Goal: Task Accomplishment & Management: Complete application form

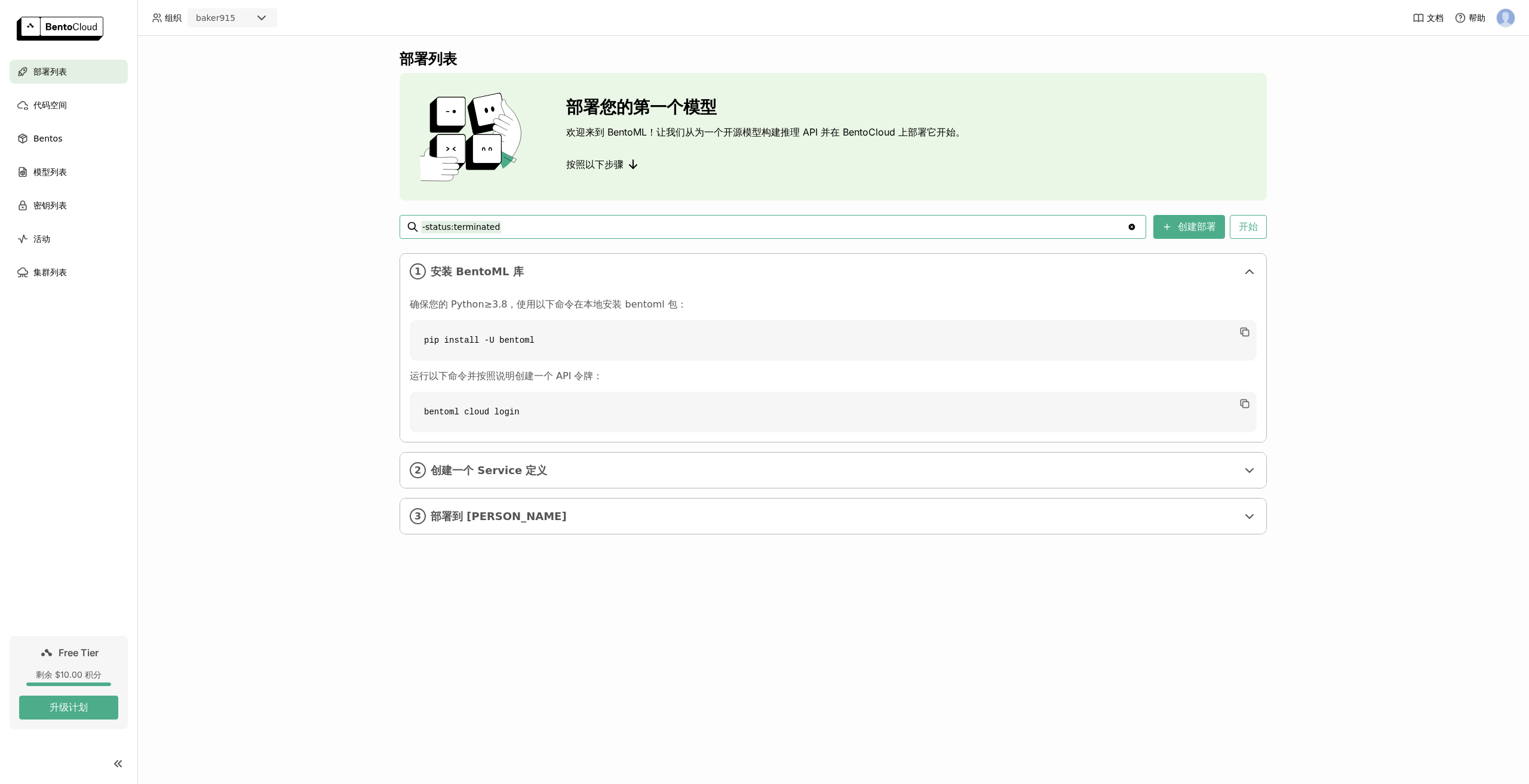
click at [461, 410] on code "bentoml cloud login" at bounding box center [833, 412] width 847 height 40
click at [494, 472] on span "创建一个 Service 定义" at bounding box center [834, 470] width 807 height 13
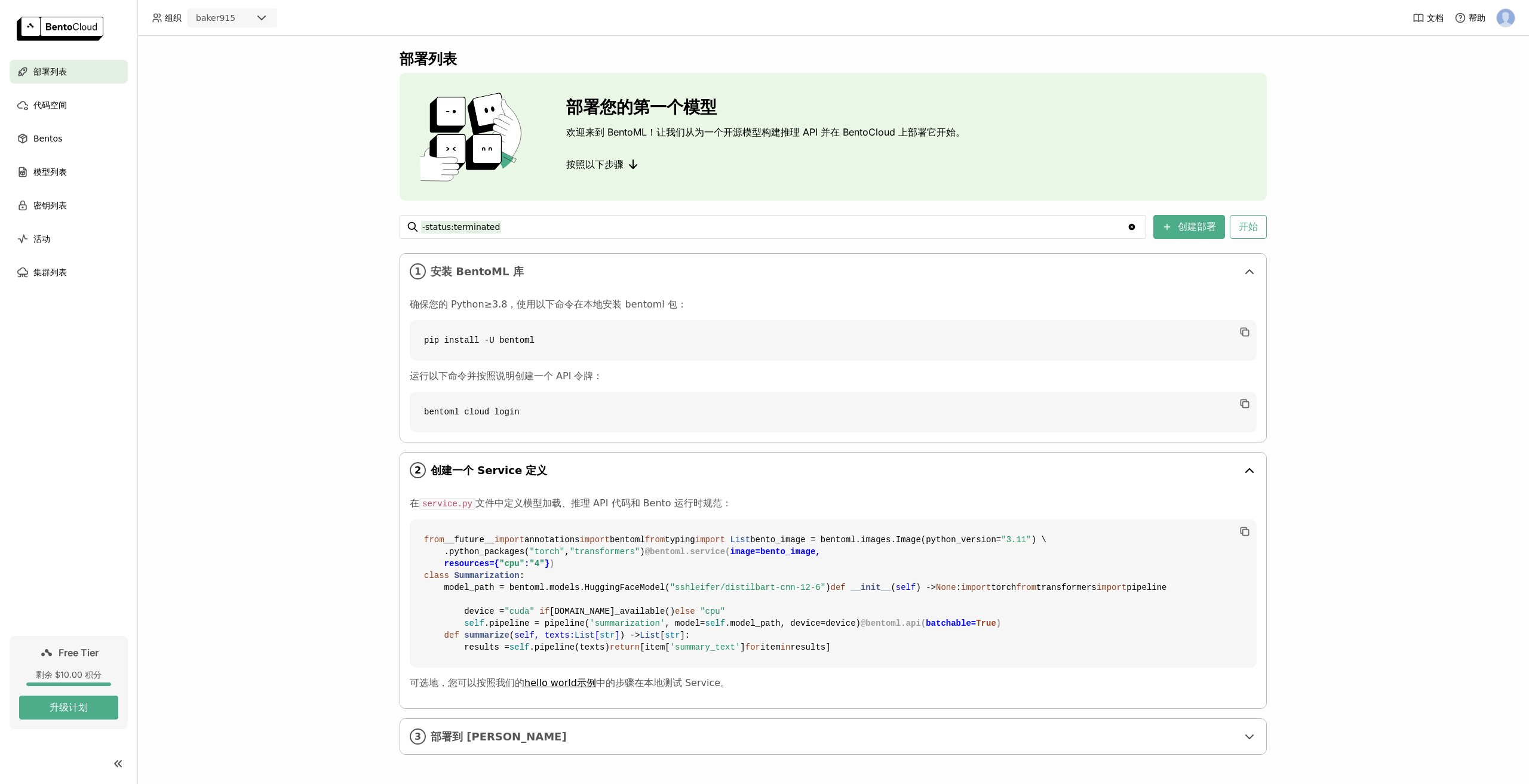
click at [494, 472] on span "创建一个 Service 定义" at bounding box center [834, 470] width 807 height 13
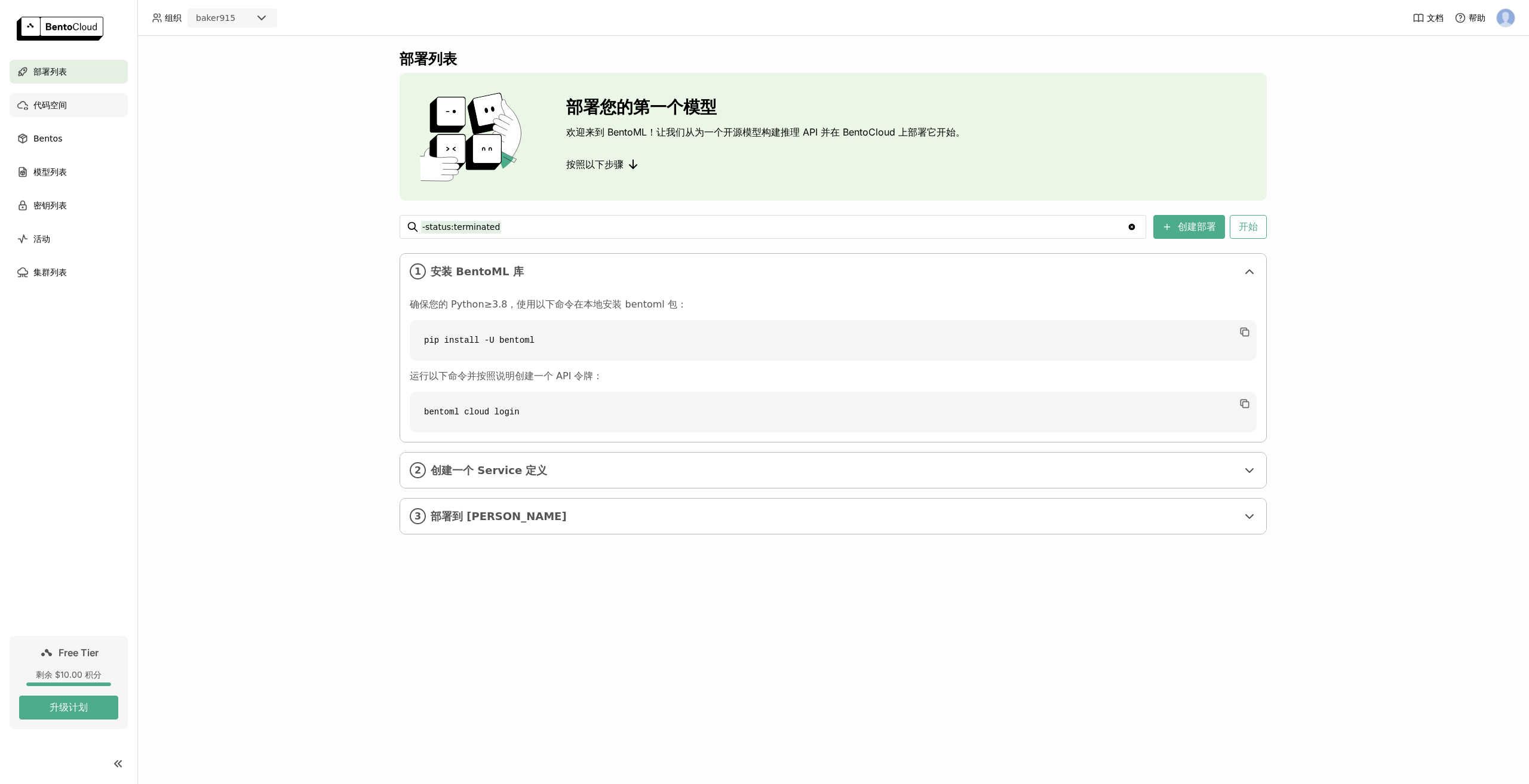
click at [57, 110] on span "代码空间" at bounding box center [50, 105] width 34 height 14
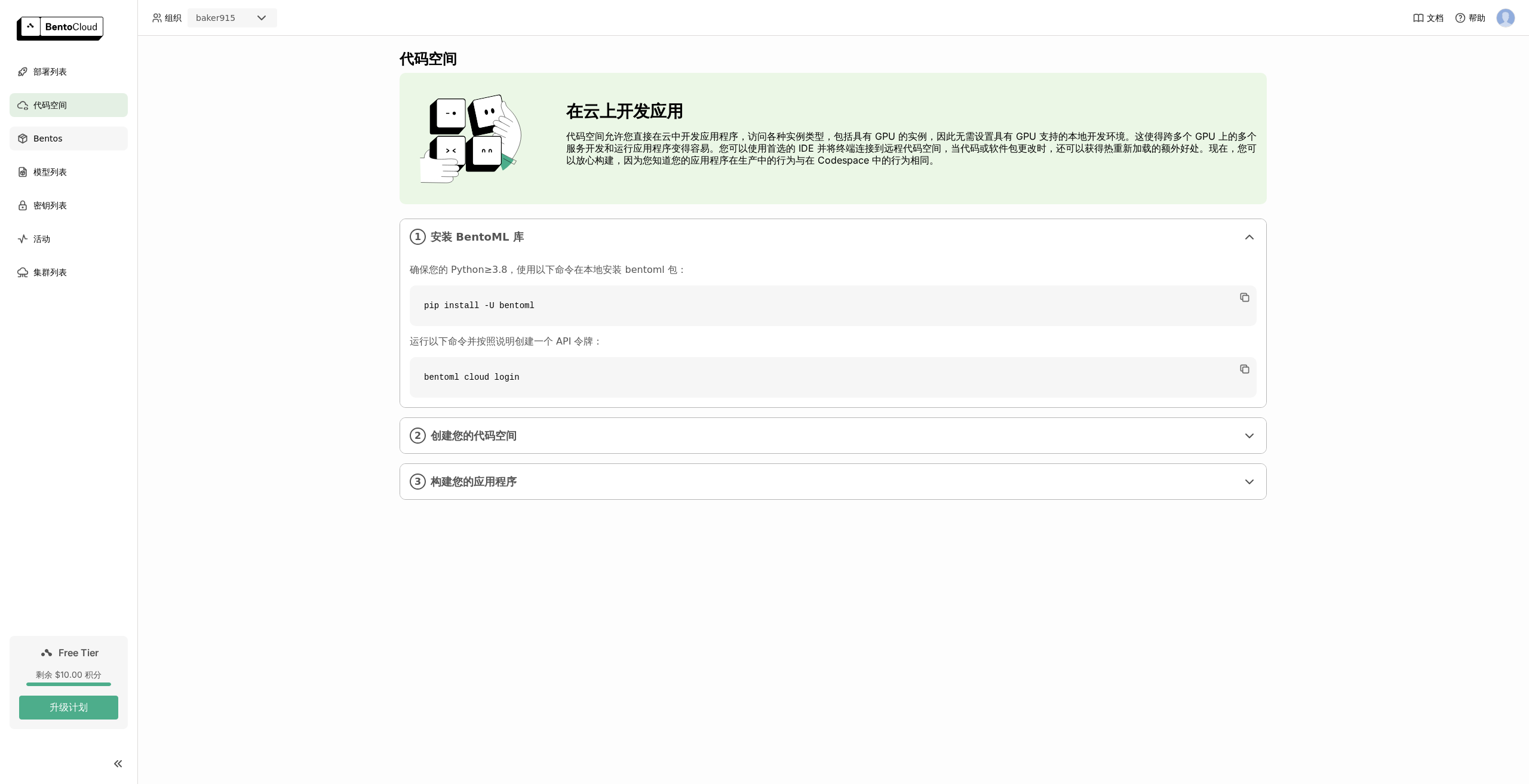
click at [52, 141] on span "Bentos" at bounding box center [48, 138] width 29 height 14
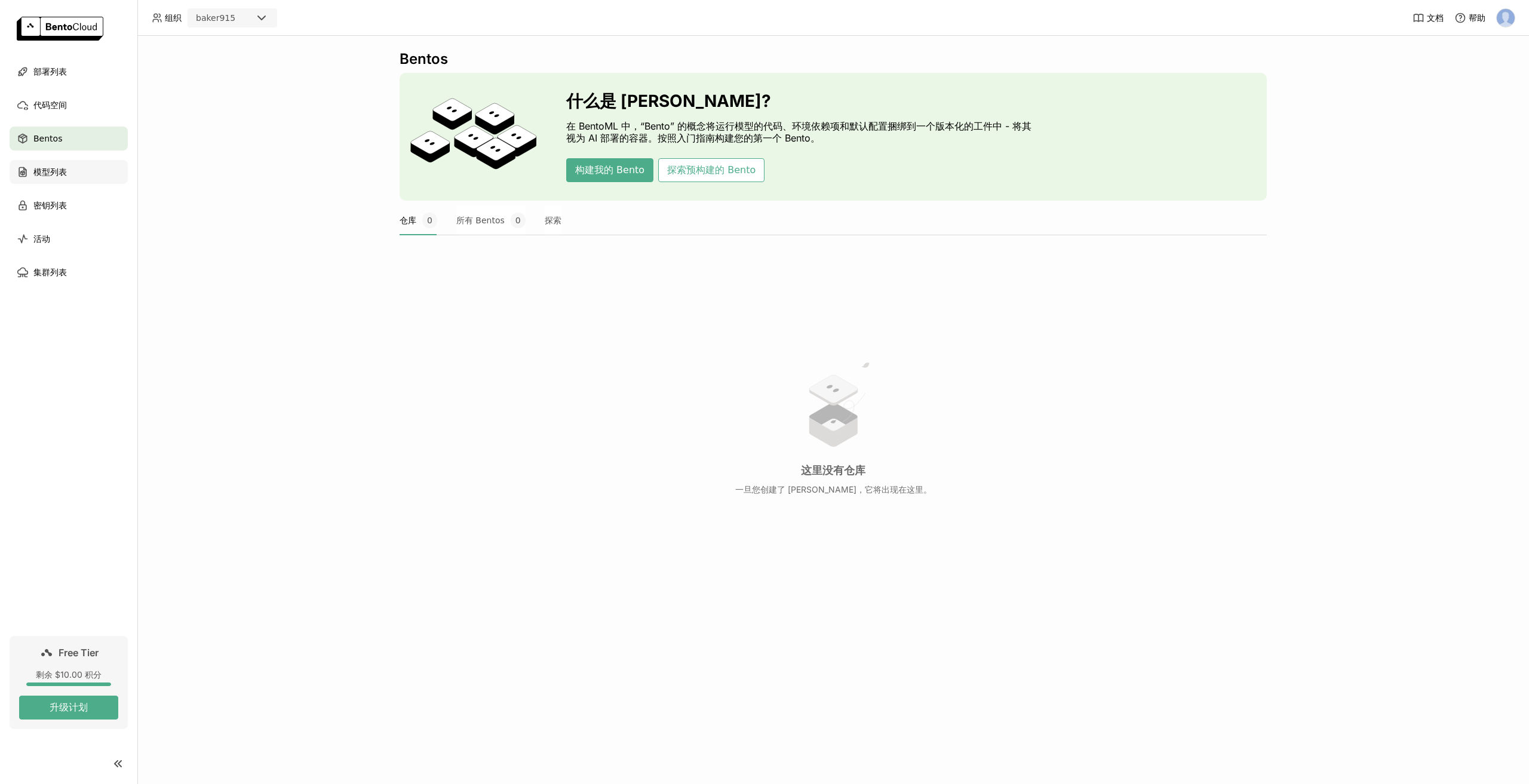
click at [78, 174] on div "模型列表" at bounding box center [68, 172] width 118 height 24
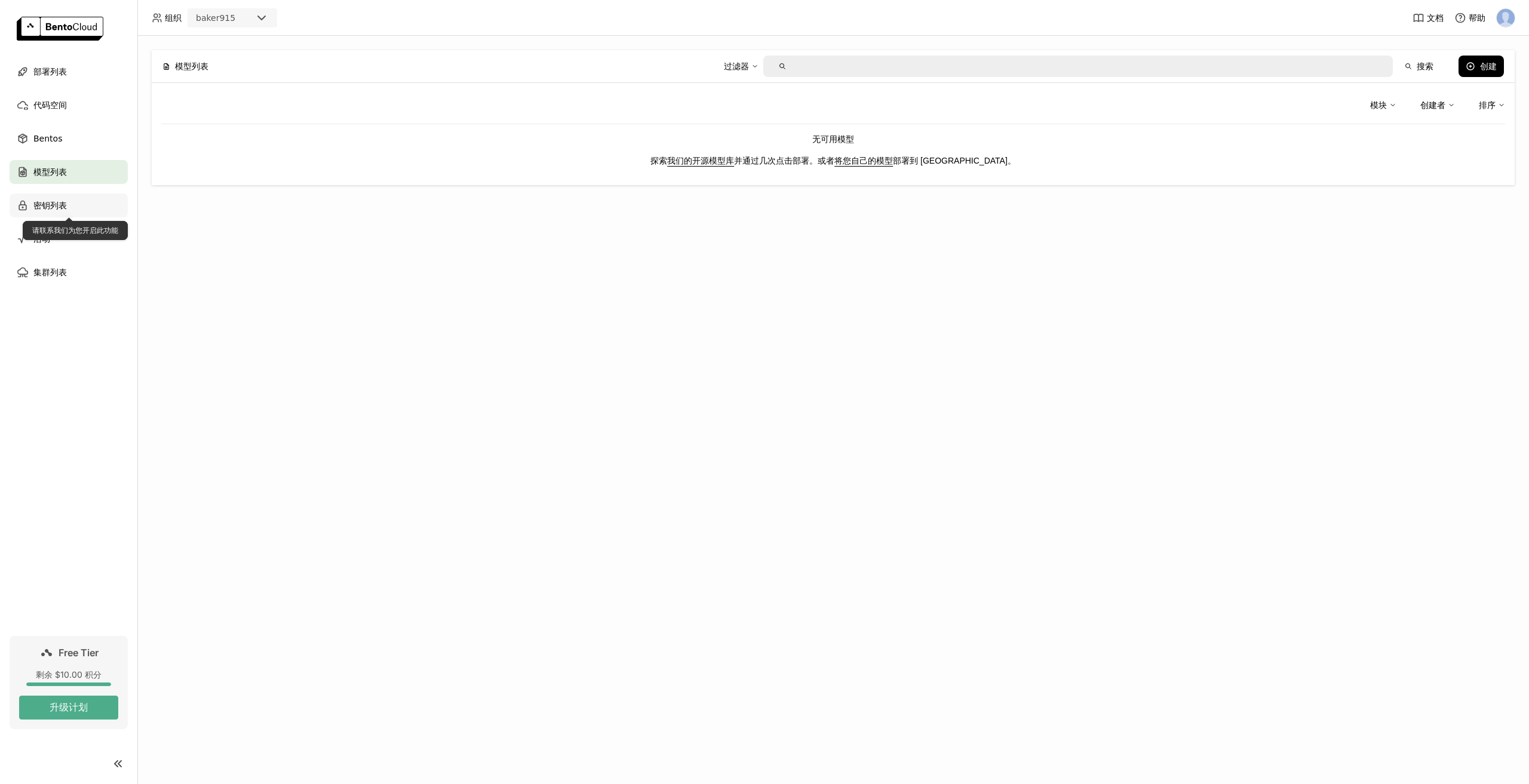
click at [78, 204] on div "密钥列表" at bounding box center [68, 205] width 118 height 24
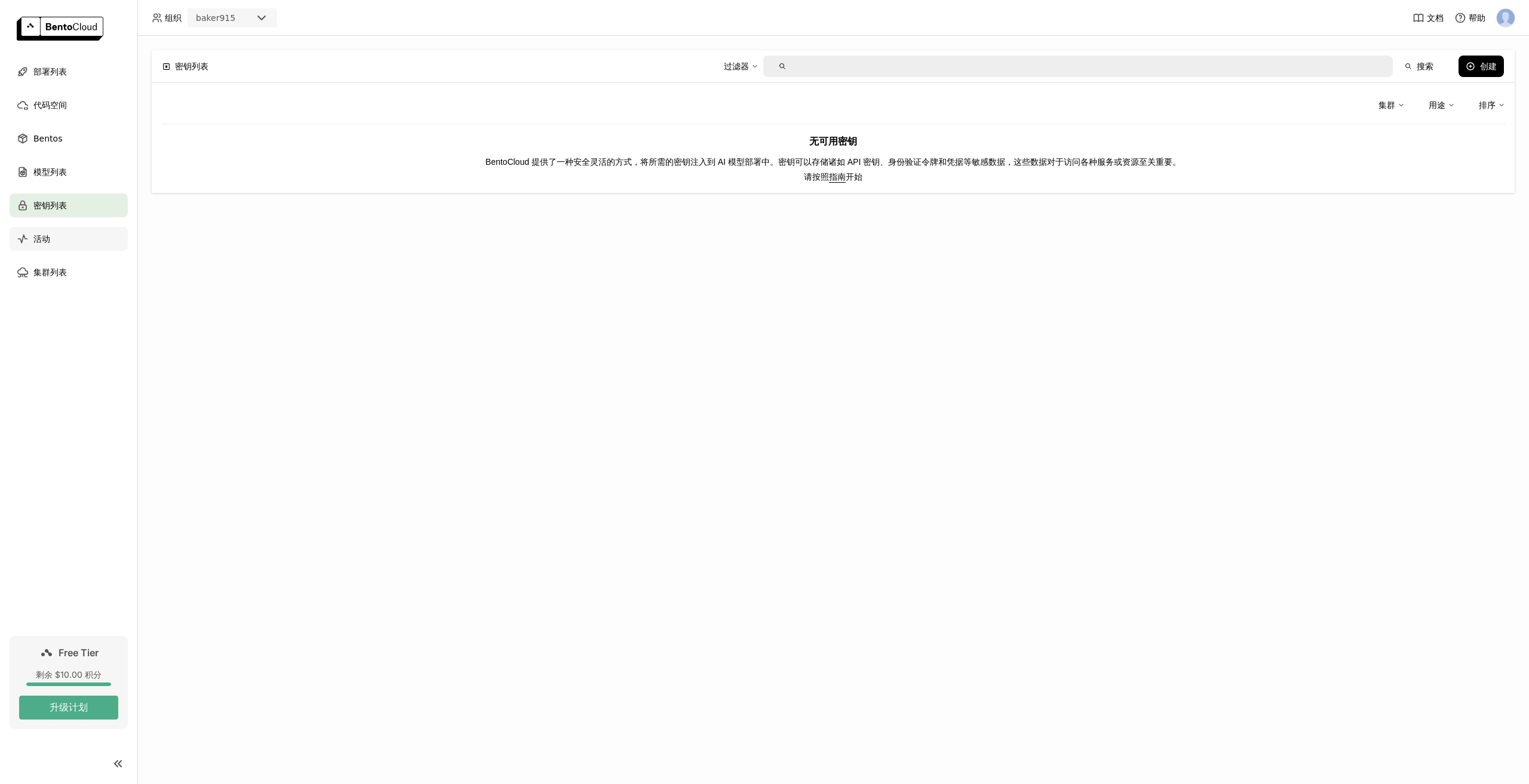
click at [73, 243] on div "活动" at bounding box center [68, 239] width 118 height 24
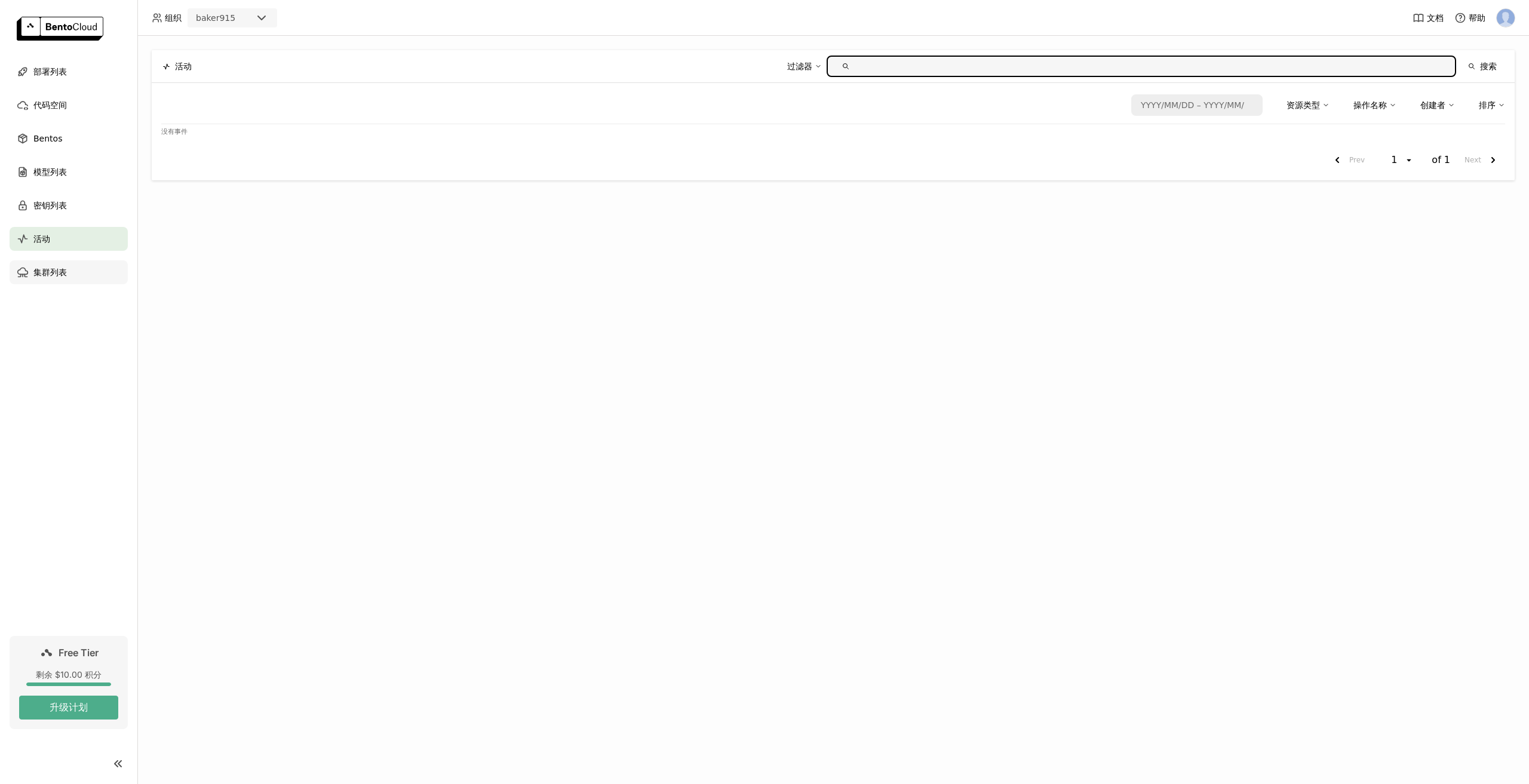
click at [79, 276] on div "集群列表" at bounding box center [68, 273] width 118 height 24
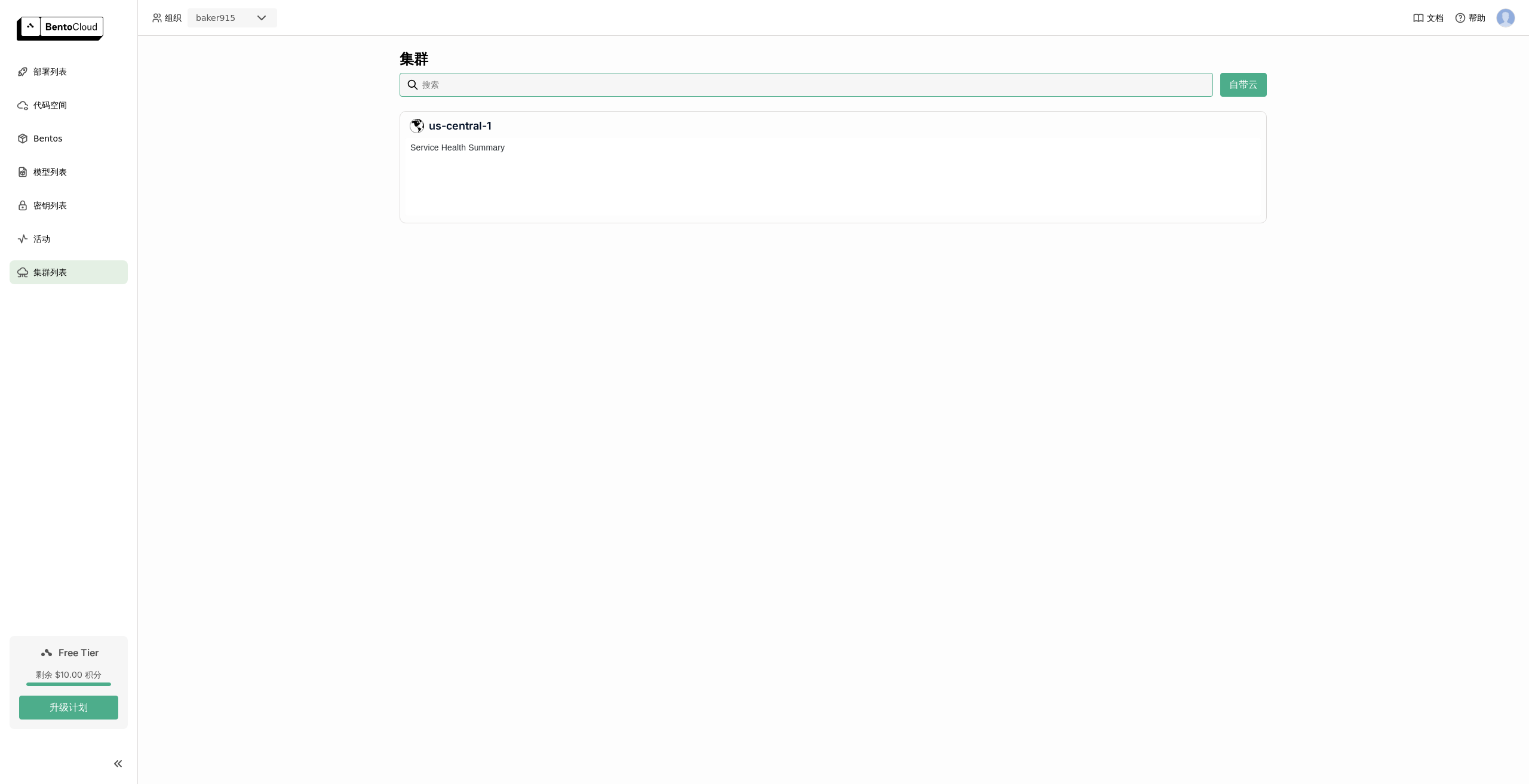
scroll to position [73, 851]
click at [447, 146] on h6 "Service Health Summary" at bounding box center [457, 147] width 104 height 13
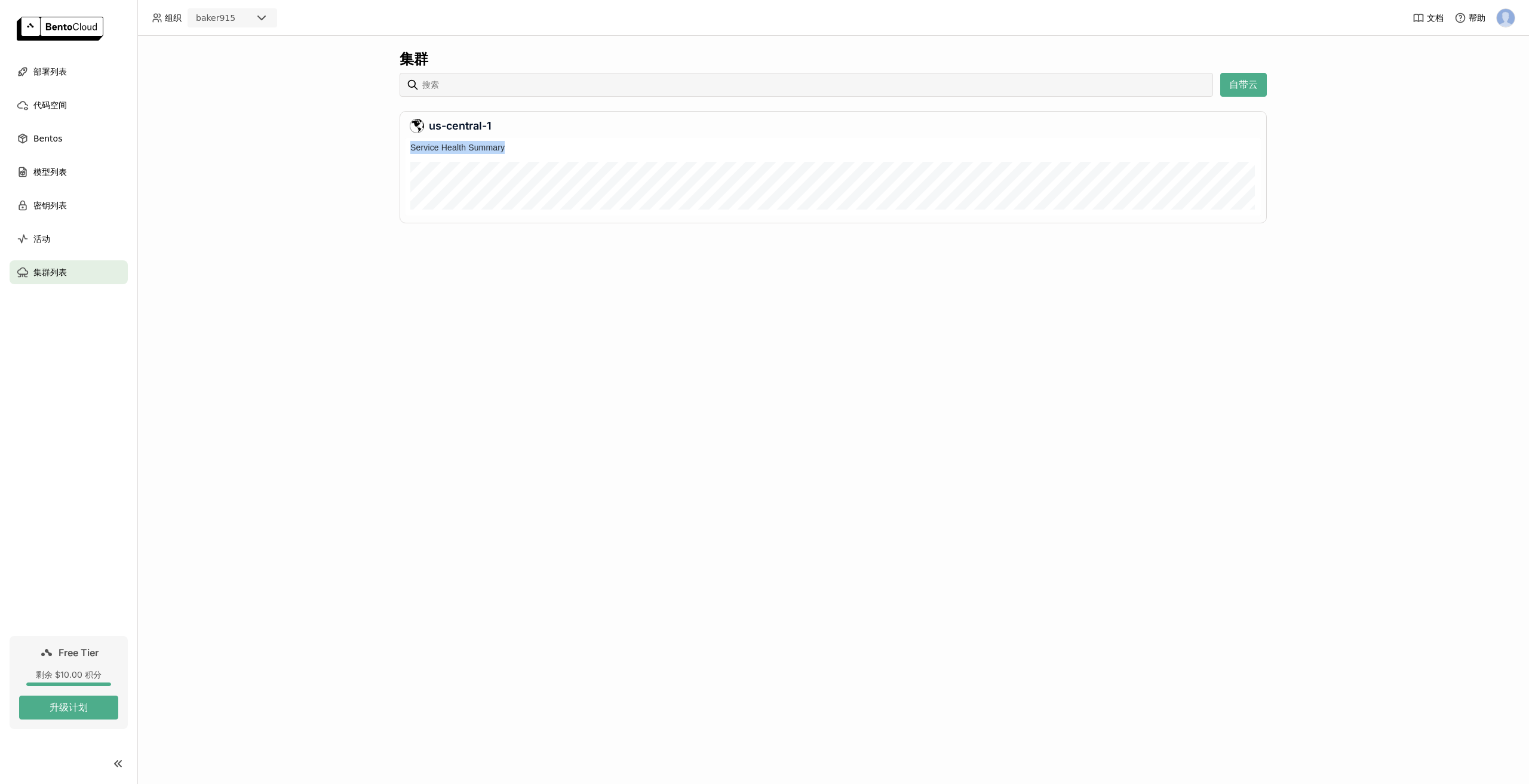
click at [553, 150] on div "Service Health Summary" at bounding box center [833, 147] width 856 height 19
click at [582, 149] on div "Service Health Summary" at bounding box center [833, 147] width 856 height 19
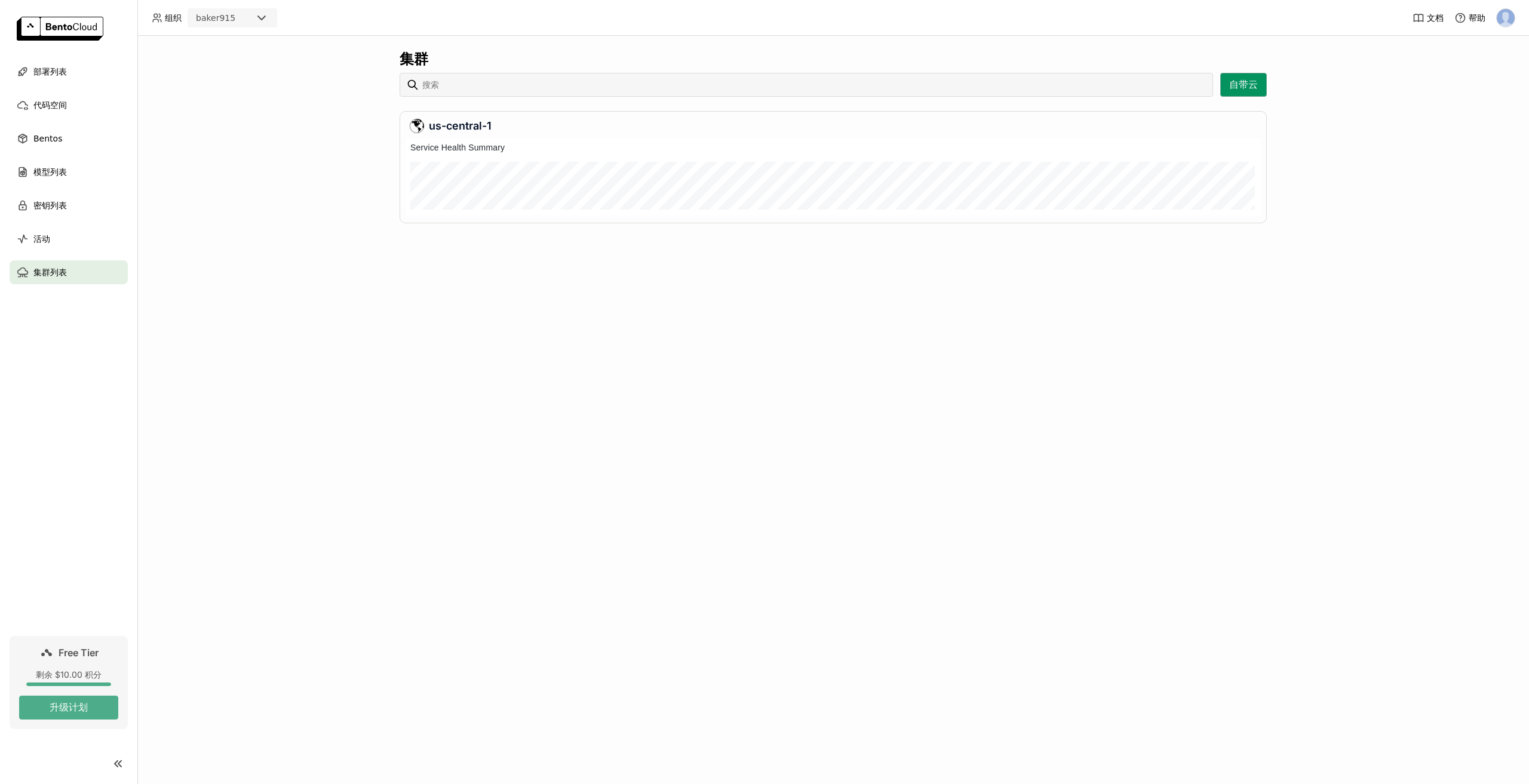
click at [1245, 82] on button "自带云" at bounding box center [1243, 85] width 47 height 24
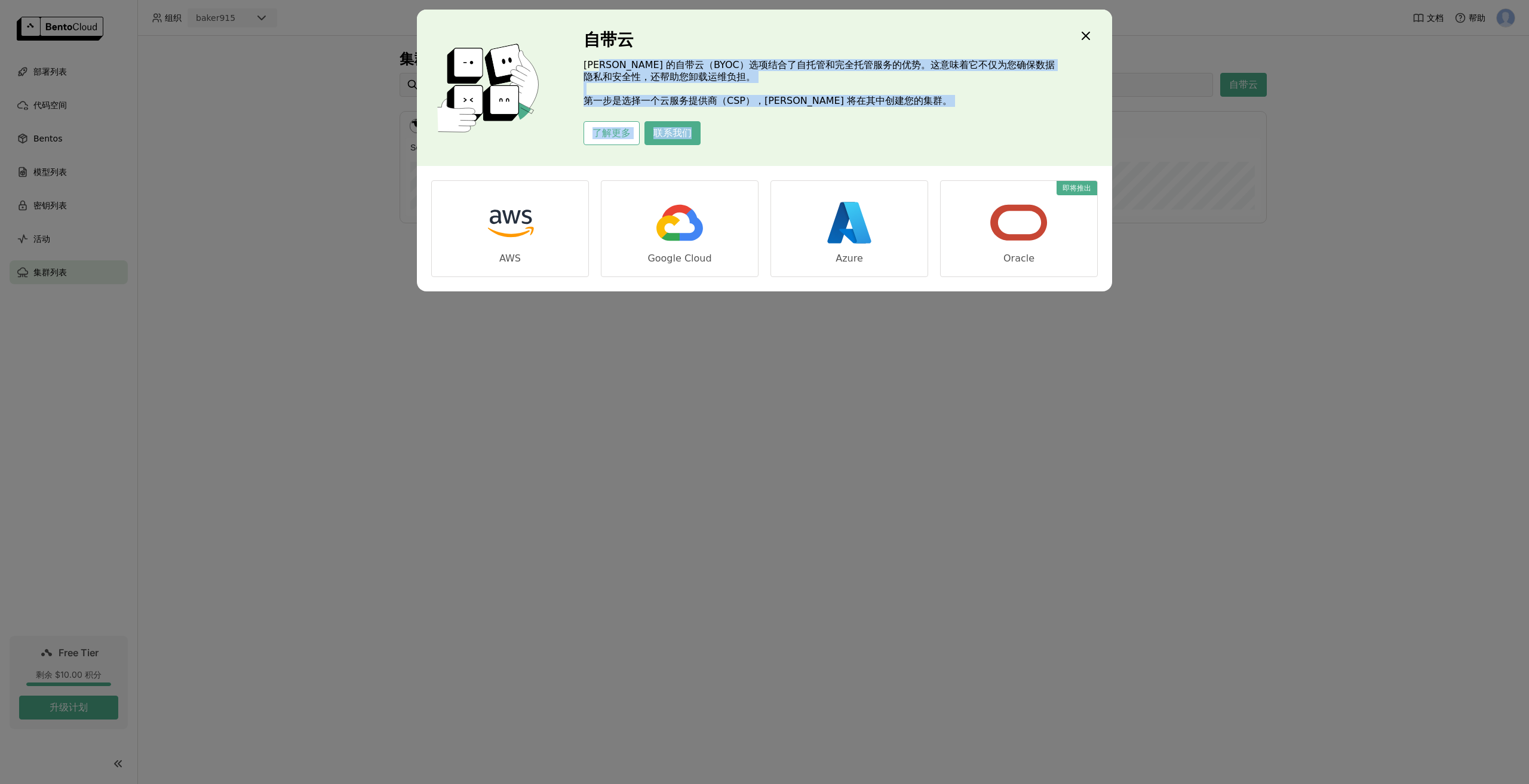
drag, startPoint x: 602, startPoint y: 68, endPoint x: 1009, endPoint y: 109, distance: 409.1
click at [1009, 109] on div "自带云 [PERSON_NAME] 的自带云（BYOC）选项结合了自托管和完全托管服务的优势。这意味着它不仅为您确保数据隐私和安全性，还帮助您卸载运维负担。 …" at bounding box center [820, 88] width 472 height 114
click at [848, 103] on p "BentoCloud 的自带云（BYOC）选项结合了自托管和完全托管服务的优势。这意味着它不仅为您确保数据隐私和安全性，还帮助您卸载运维负担。 第一步是选择一…" at bounding box center [820, 83] width 472 height 48
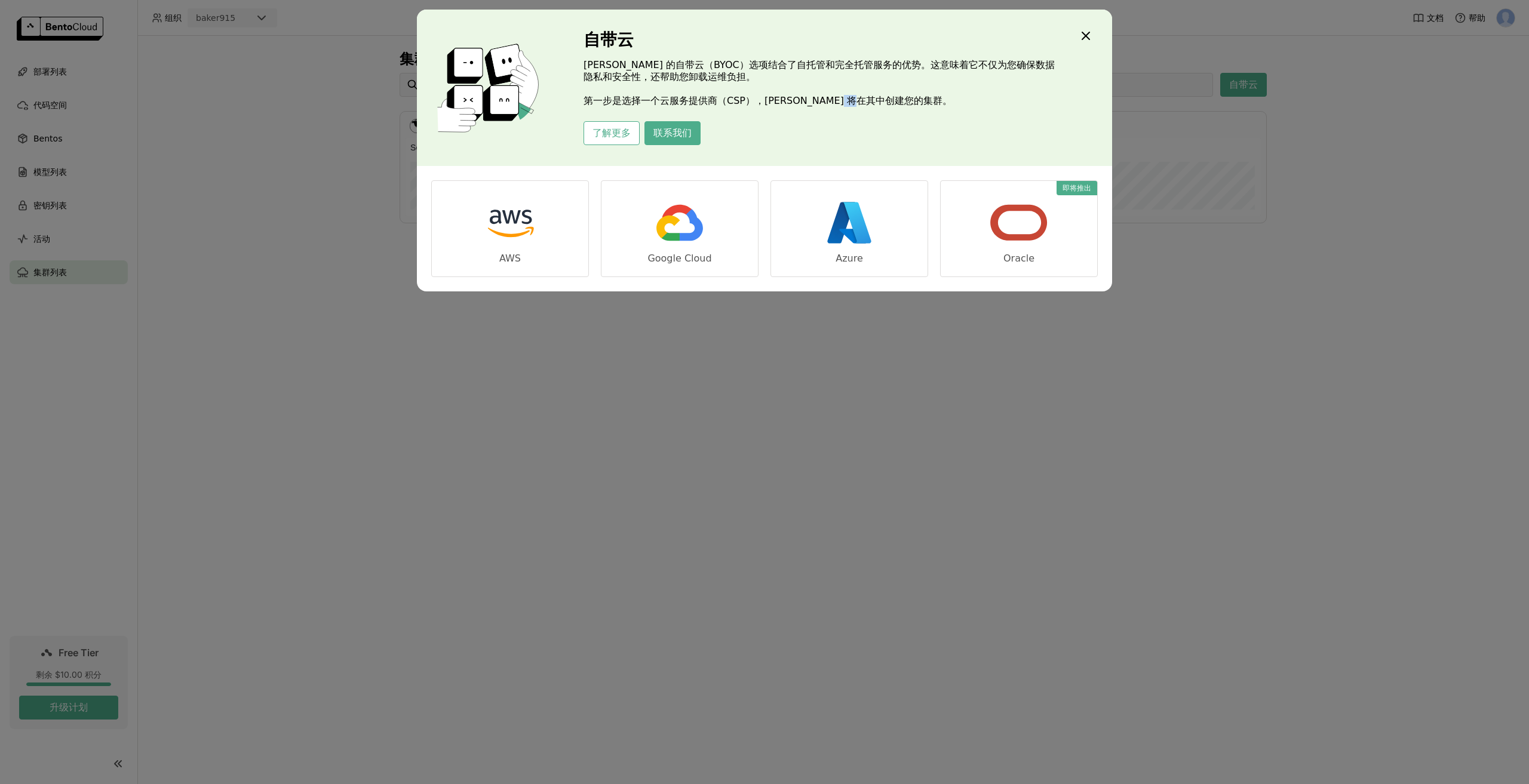
click at [848, 103] on p "BentoCloud 的自带云（BYOC）选项结合了自托管和完全托管服务的优势。这意味着它不仅为您确保数据隐私和安全性，还帮助您卸载运维负担。 第一步是选择一…" at bounding box center [820, 83] width 472 height 48
click at [866, 101] on p "BentoCloud 的自带云（BYOC）选项结合了自托管和完全托管服务的优势。这意味着它不仅为您确保数据隐私和安全性，还帮助您卸载运维负担。 第一步是选择一…" at bounding box center [820, 83] width 472 height 48
click at [1088, 37] on icon "Close" at bounding box center [1086, 36] width 7 height 7
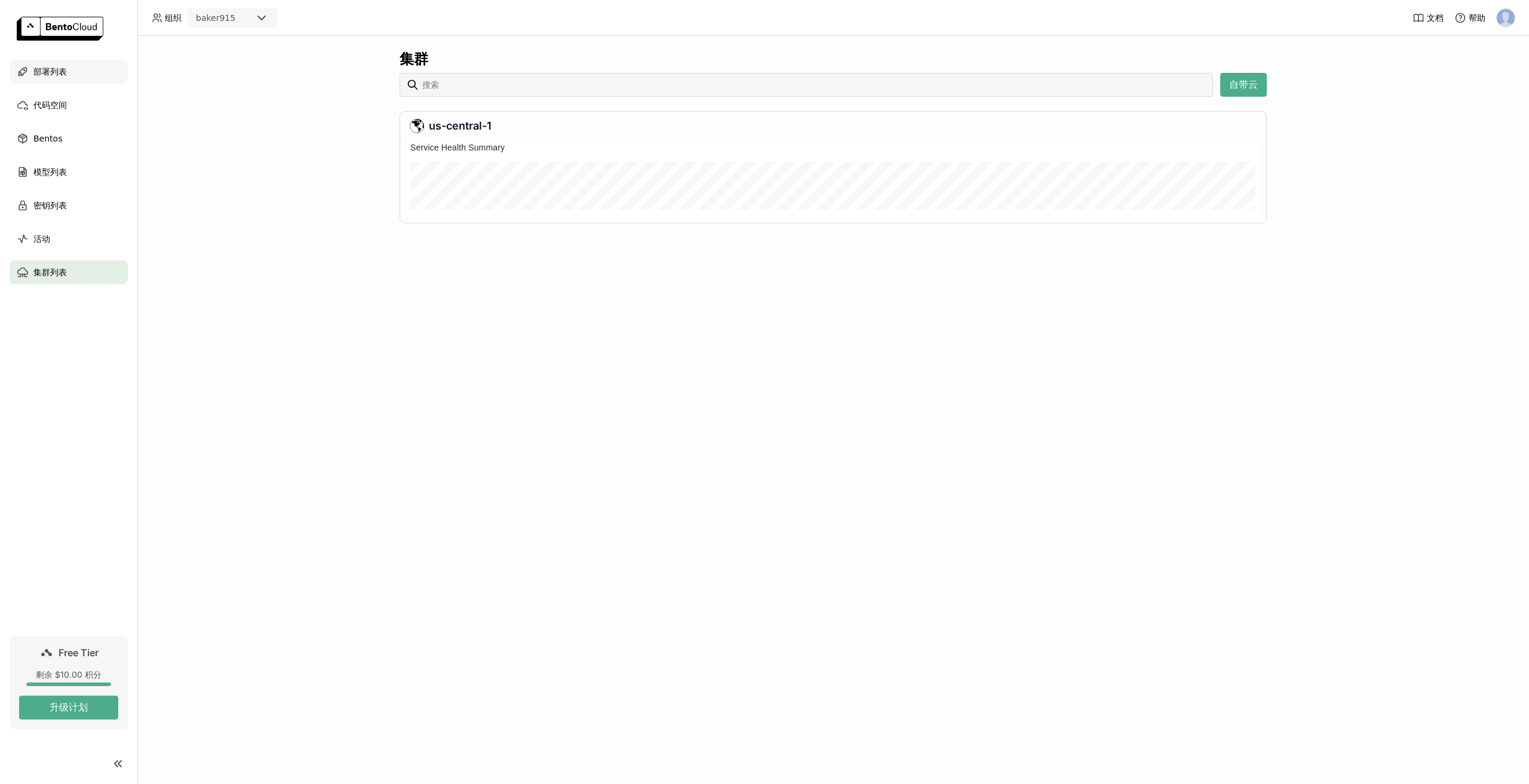
click at [88, 70] on div "部署列表" at bounding box center [68, 72] width 118 height 24
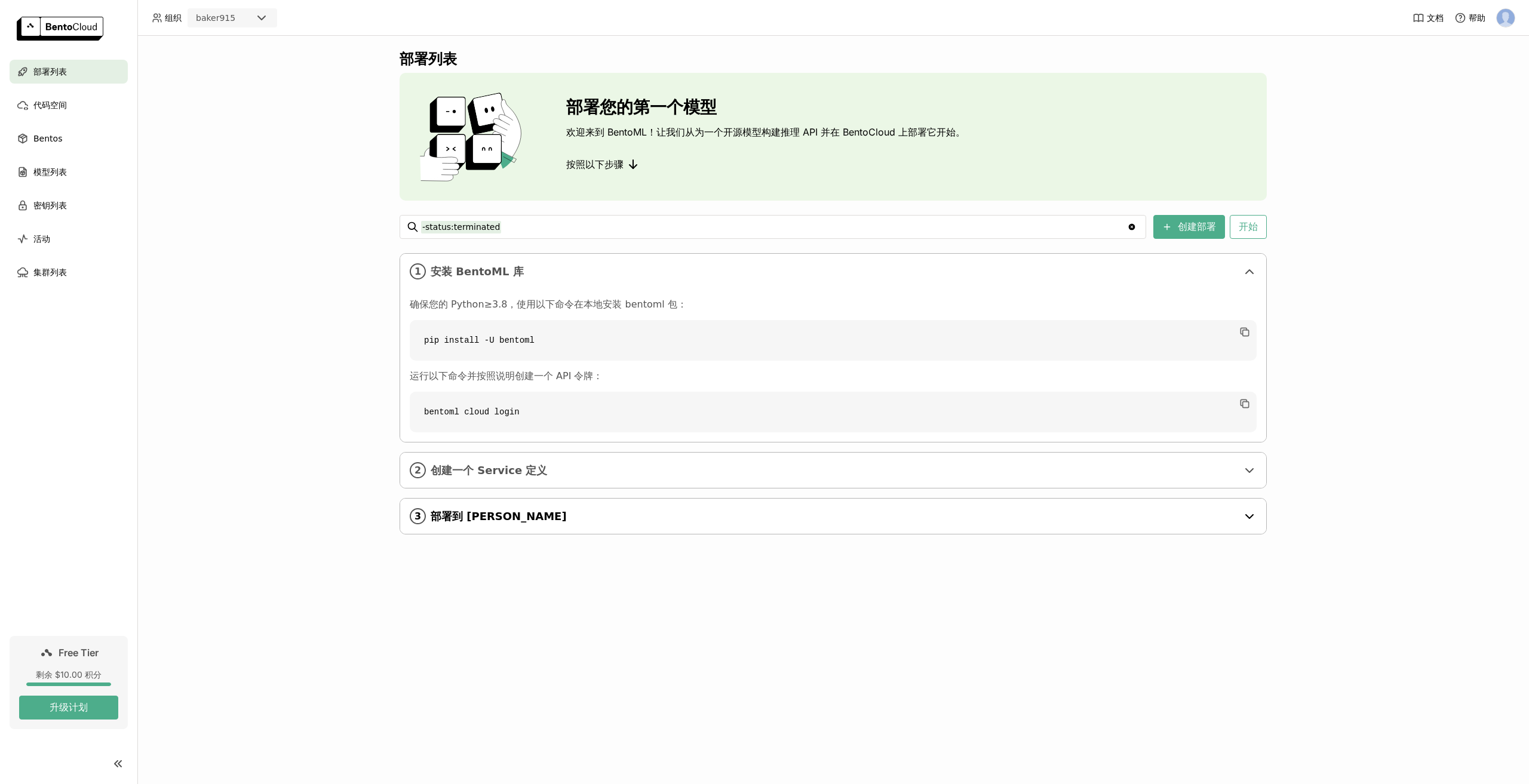
click at [526, 513] on span "部署到 [PERSON_NAME]" at bounding box center [834, 516] width 807 height 13
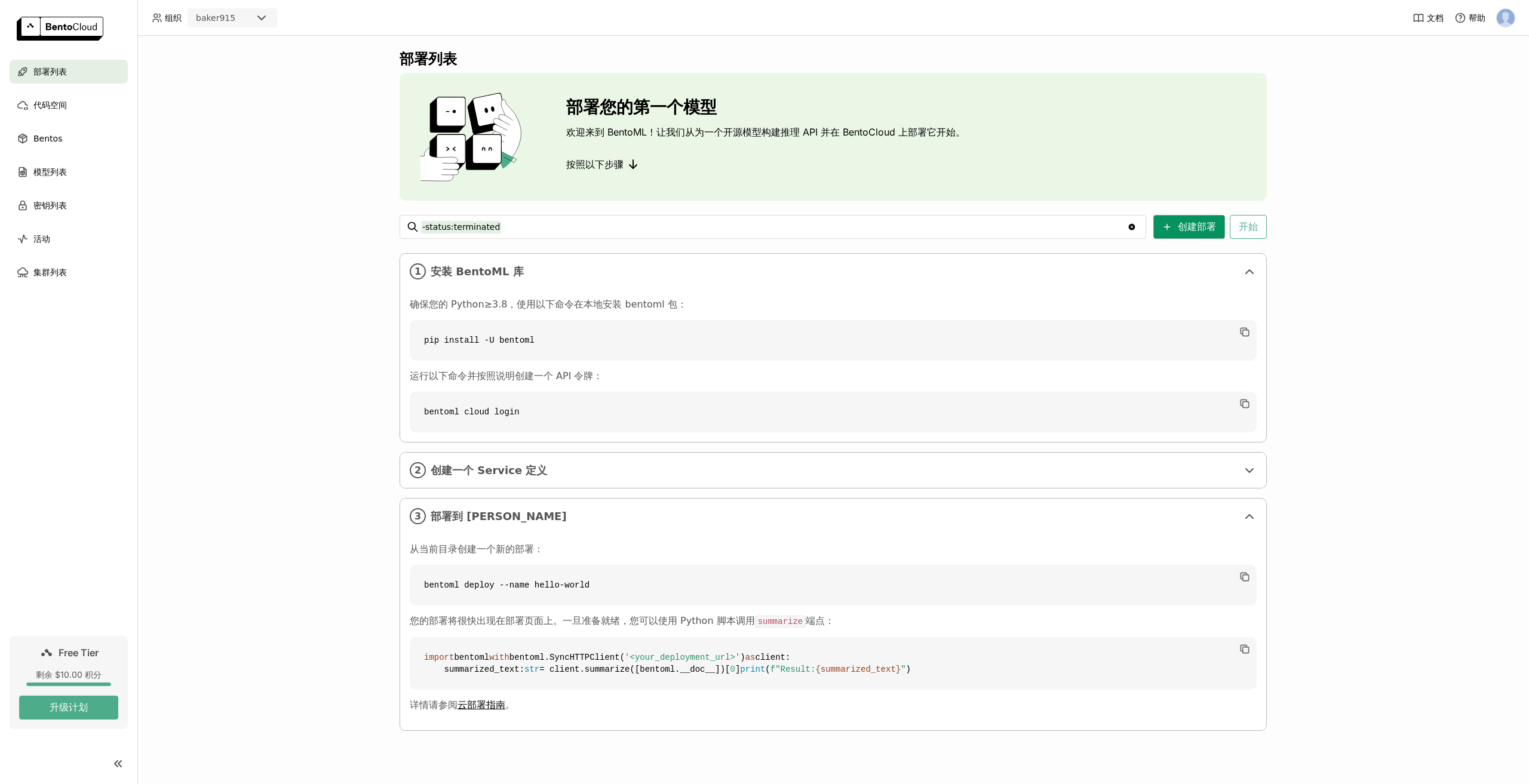
click at [1193, 226] on button "创建部署" at bounding box center [1189, 227] width 72 height 24
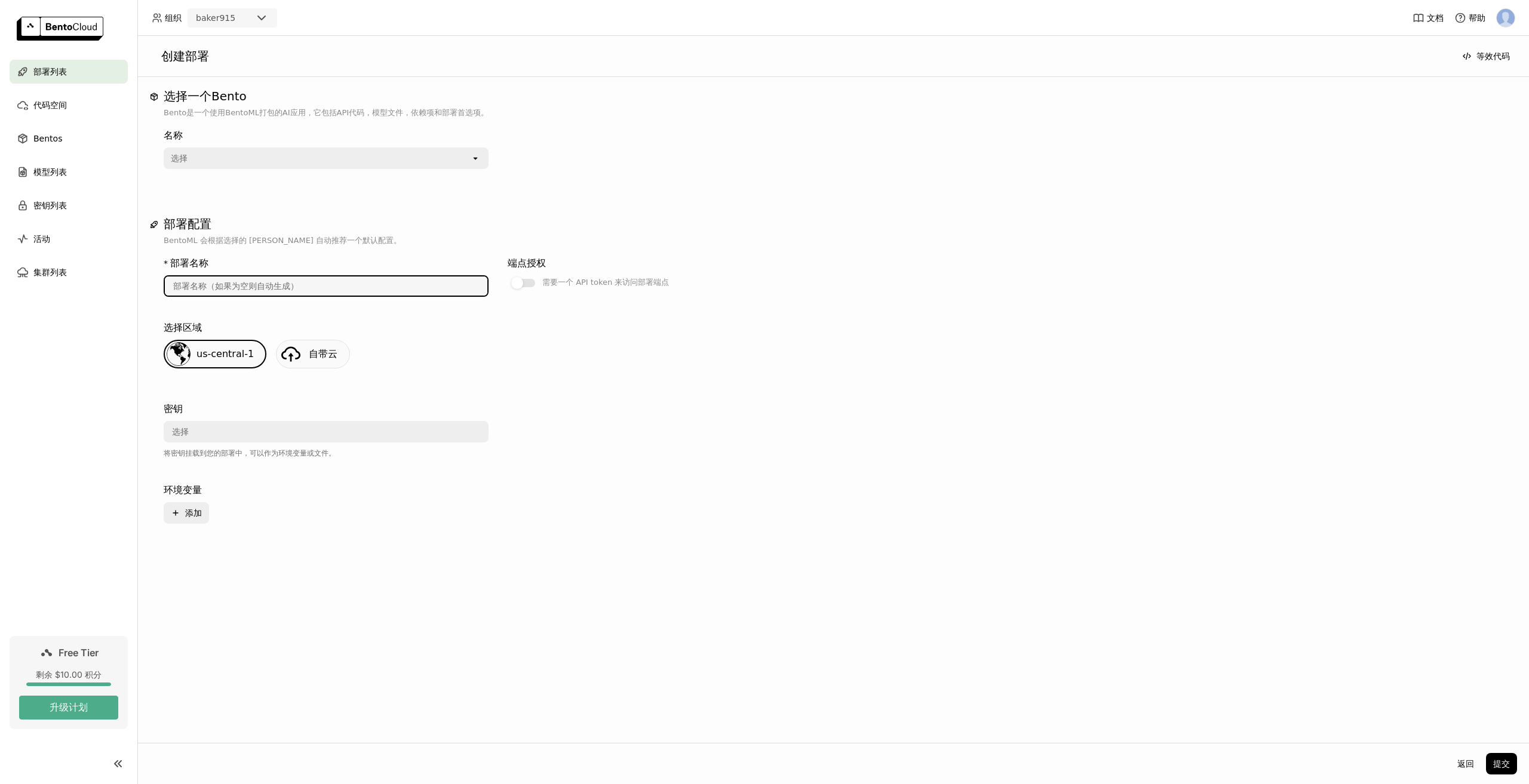
click at [325, 288] on input "text" at bounding box center [326, 286] width 322 height 19
click at [444, 289] on input "text" at bounding box center [326, 286] width 322 height 19
click at [283, 154] on div "选择" at bounding box center [317, 158] width 306 height 19
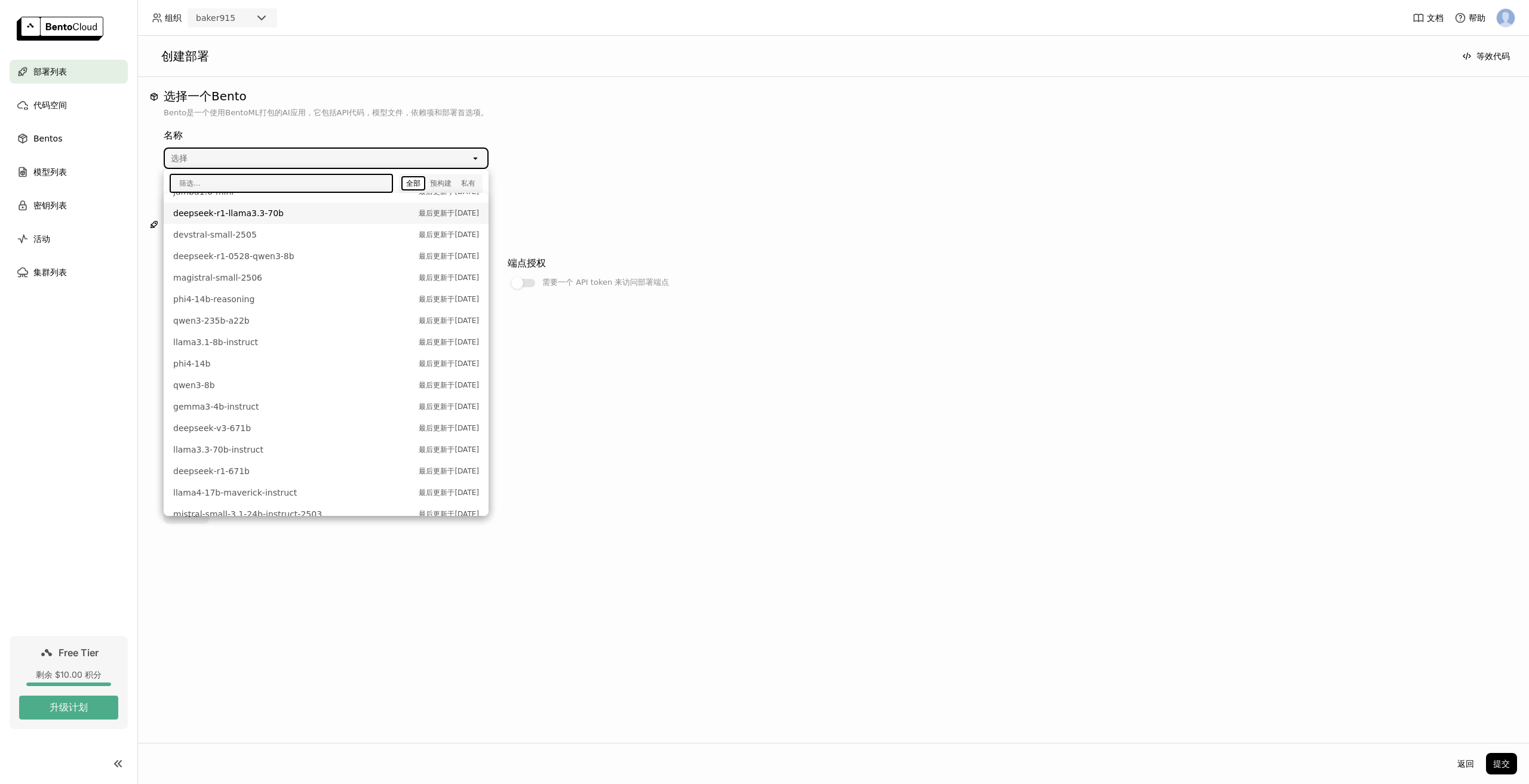
scroll to position [279, 0]
click at [276, 413] on span "mistral-small-3.1-24b-instruct-2503" at bounding box center [292, 414] width 240 height 12
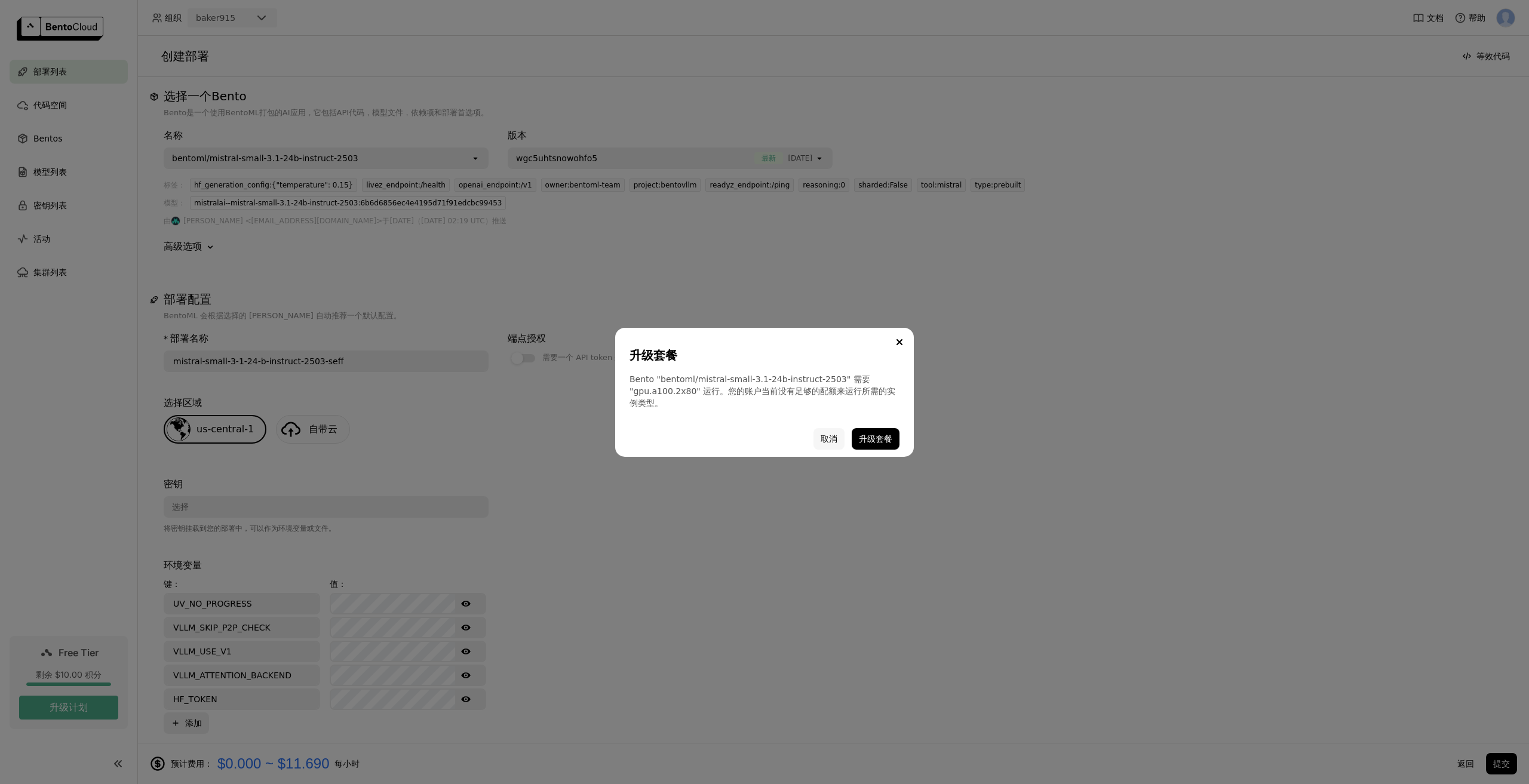
click at [830, 440] on button "取消" at bounding box center [829, 439] width 31 height 22
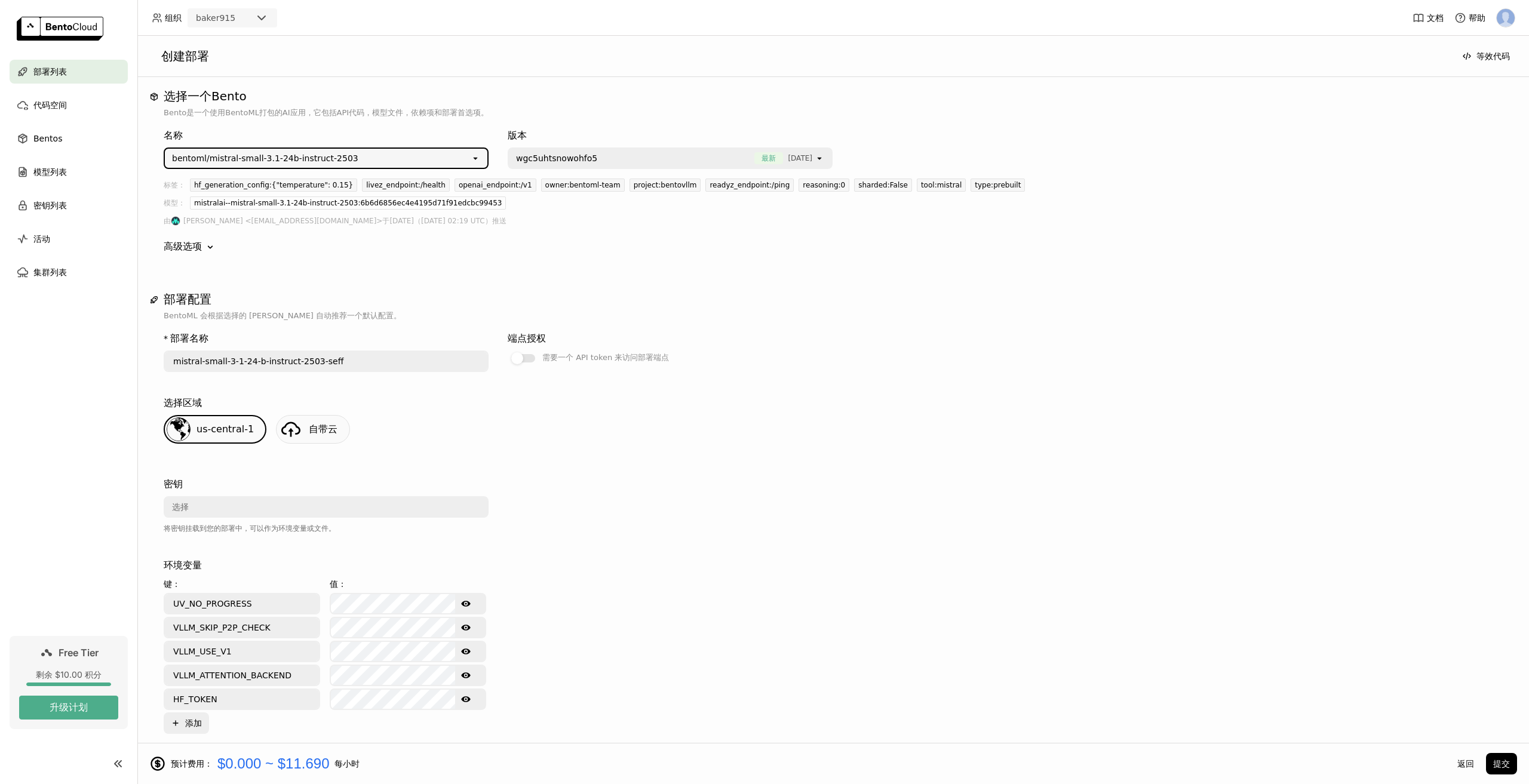
click at [320, 152] on div "bentoml/mistral-small-3.1-24b-instruct-2503" at bounding box center [264, 158] width 186 height 12
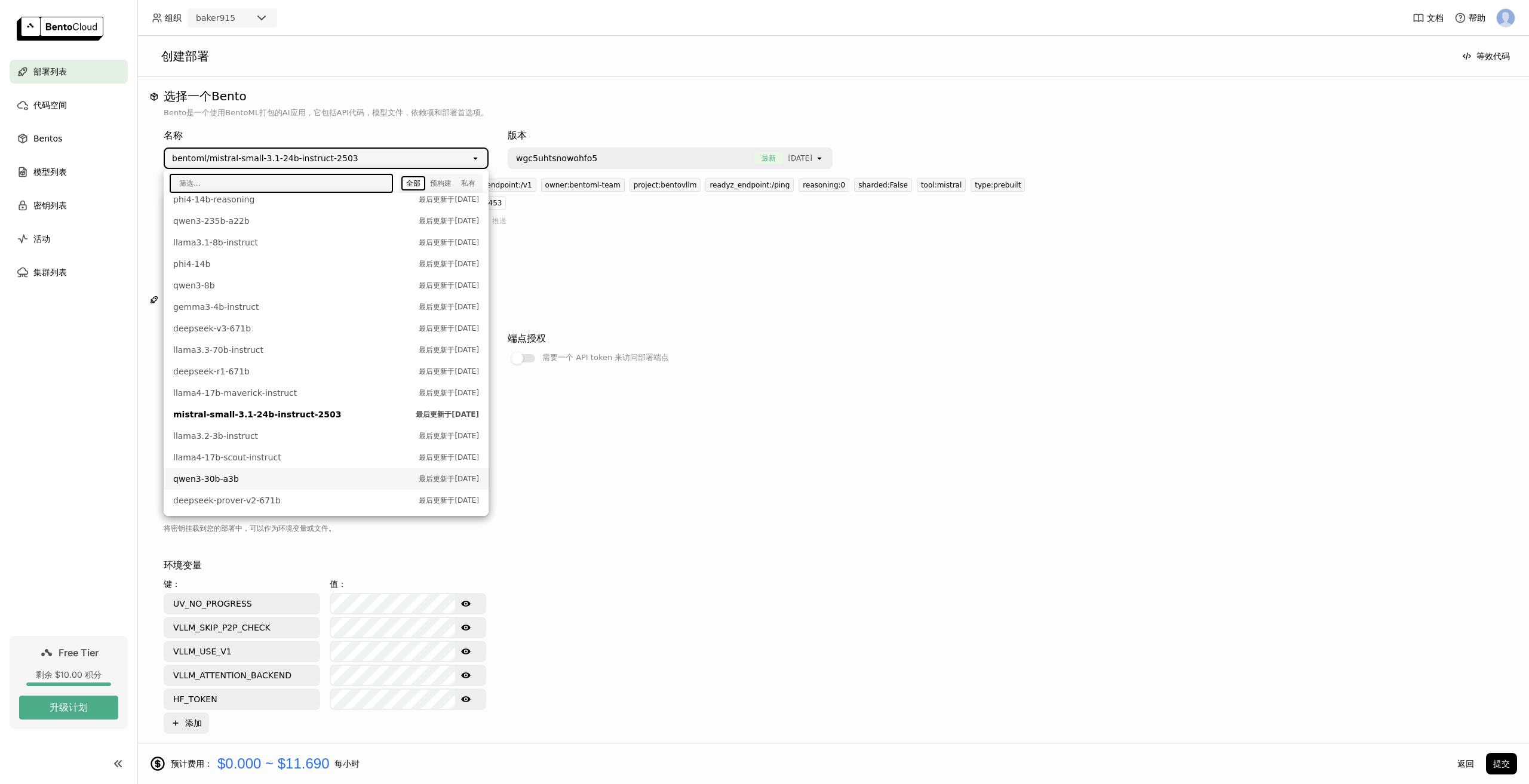
click at [248, 478] on span "qwen3-30b-a3b" at bounding box center [292, 478] width 240 height 12
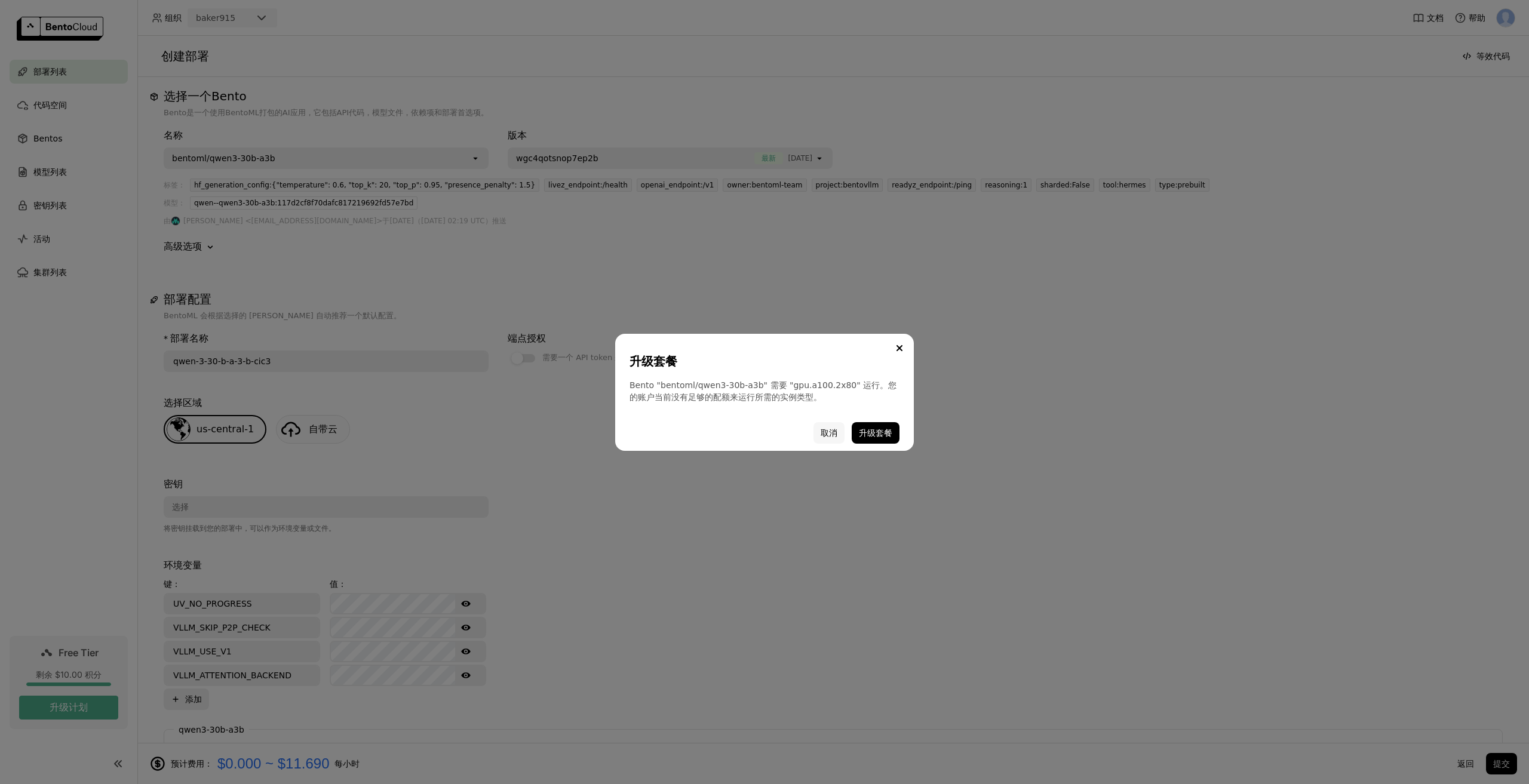
click at [821, 433] on button "取消" at bounding box center [829, 433] width 31 height 22
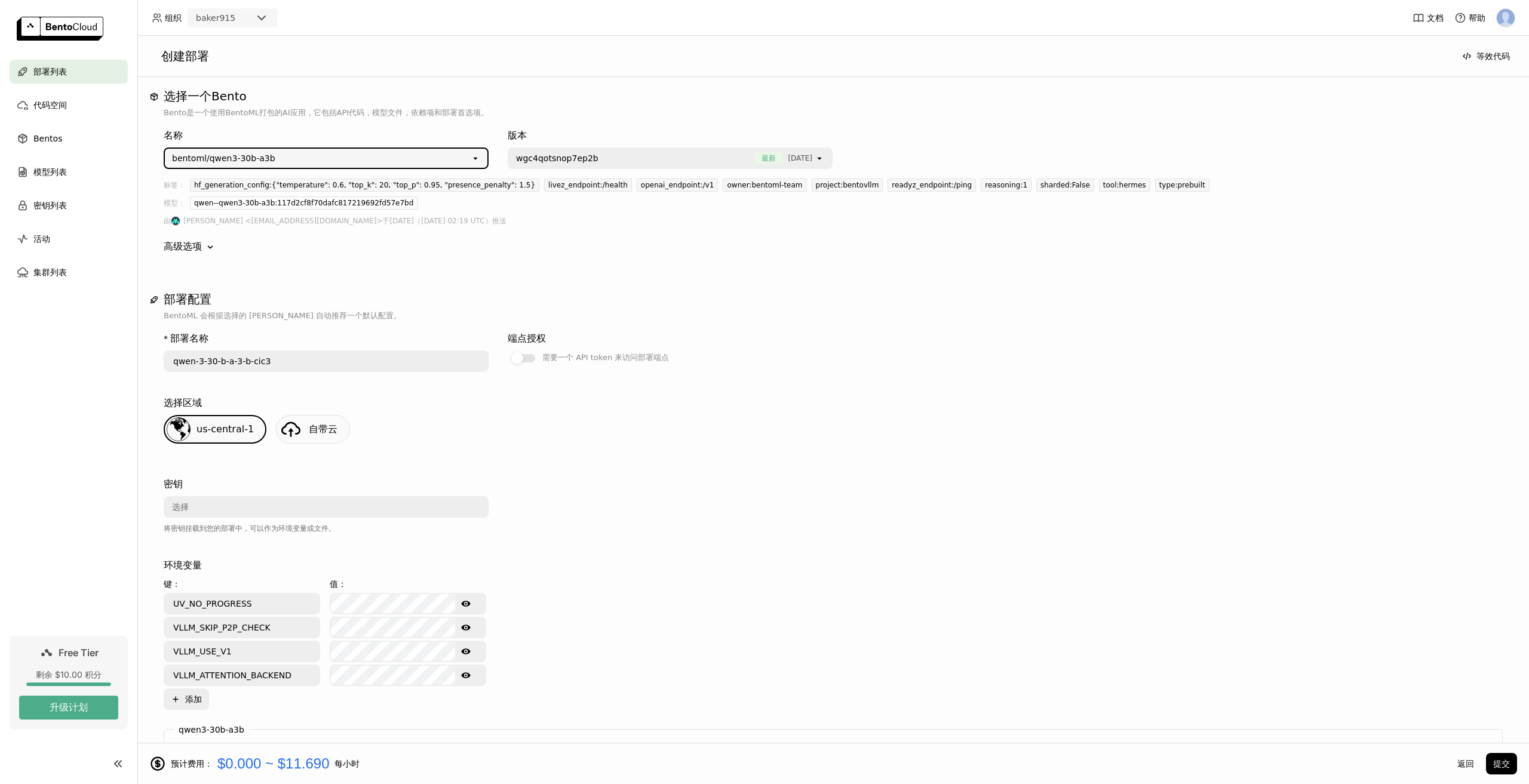
click at [314, 160] on div "bentoml/qwen3-30b-a3b" at bounding box center [317, 158] width 306 height 19
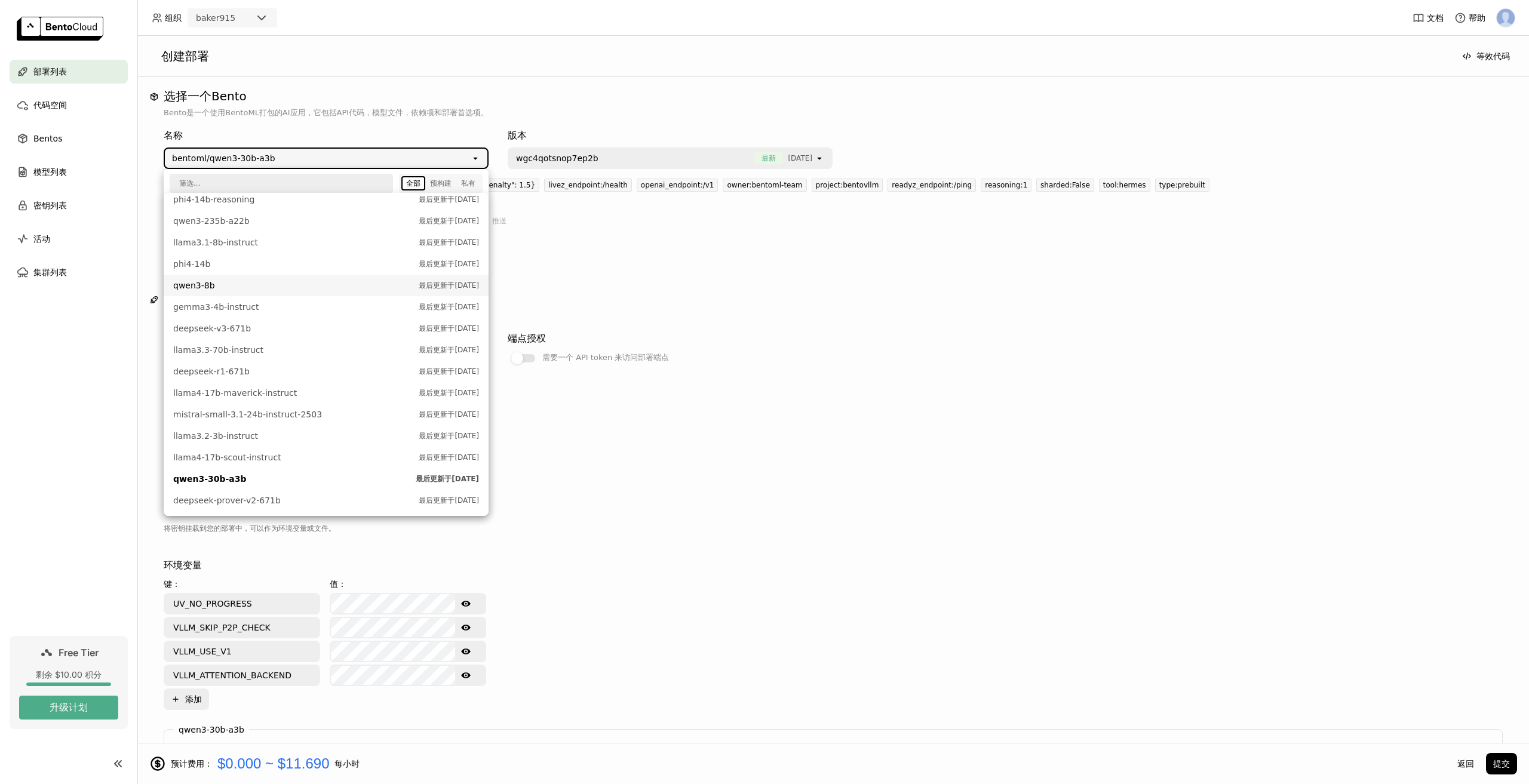
click at [231, 286] on span "qwen3-8b" at bounding box center [292, 285] width 240 height 12
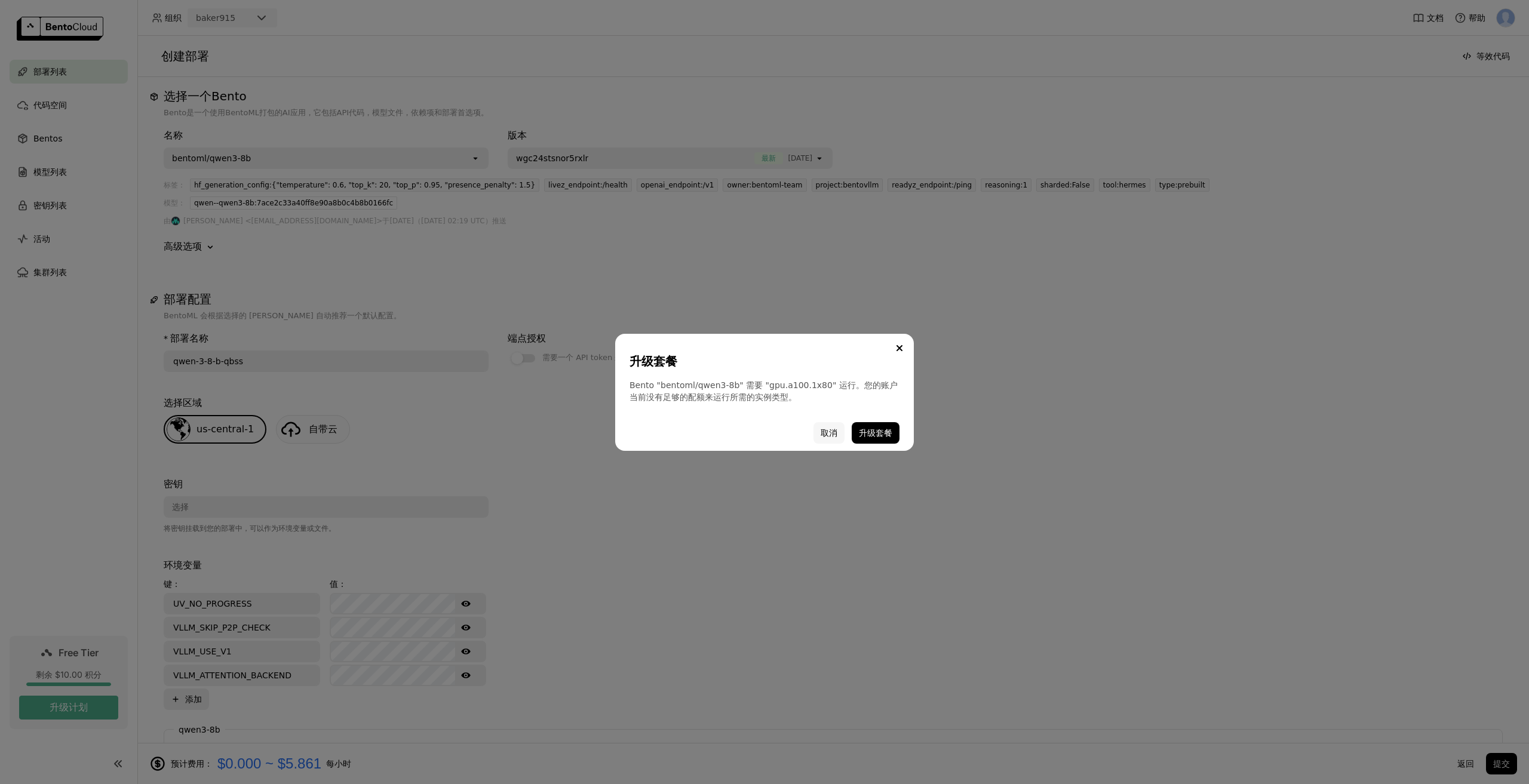
click at [829, 434] on button "取消" at bounding box center [829, 433] width 31 height 22
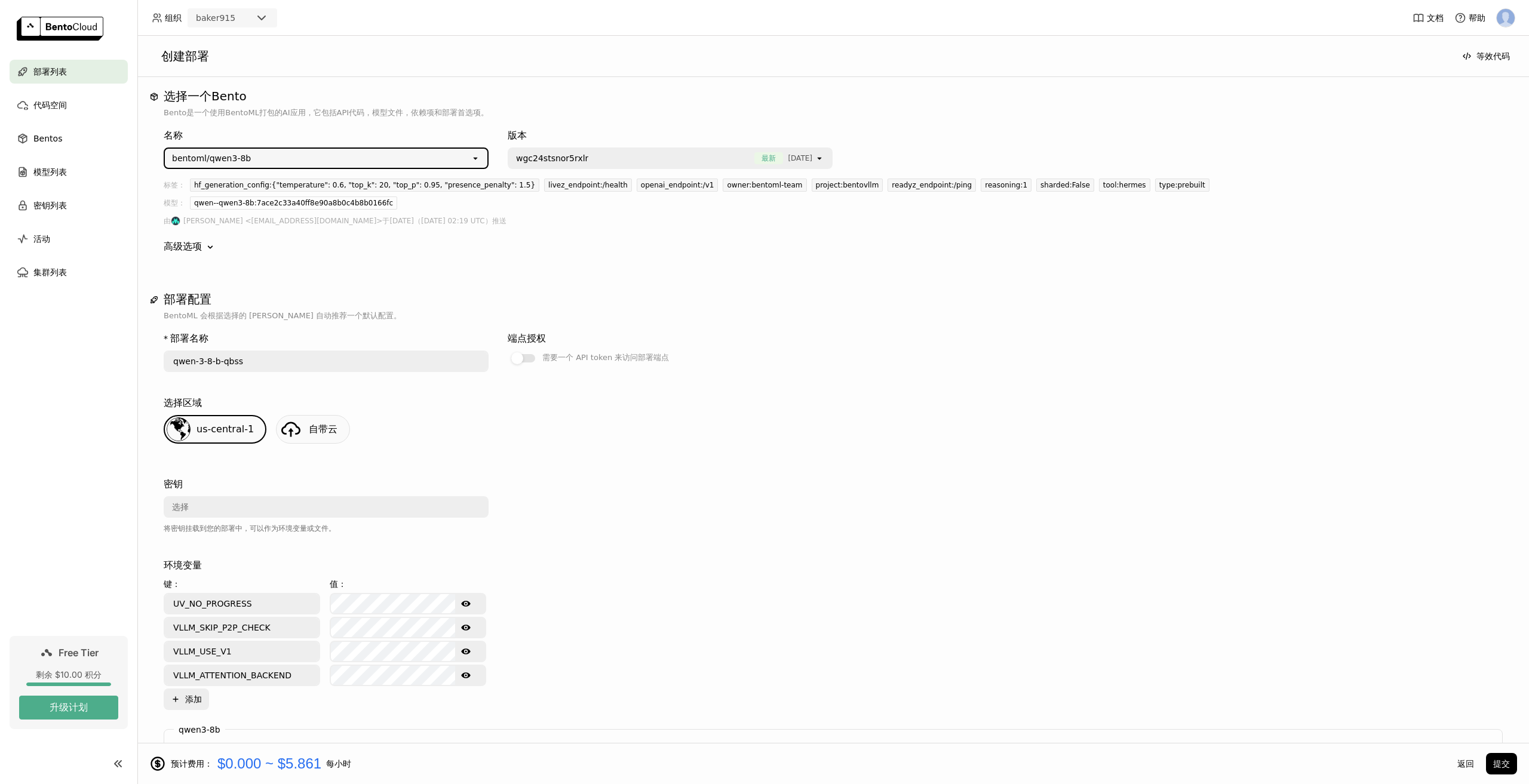
click at [301, 162] on div "bentoml/qwen3-8b" at bounding box center [317, 158] width 306 height 19
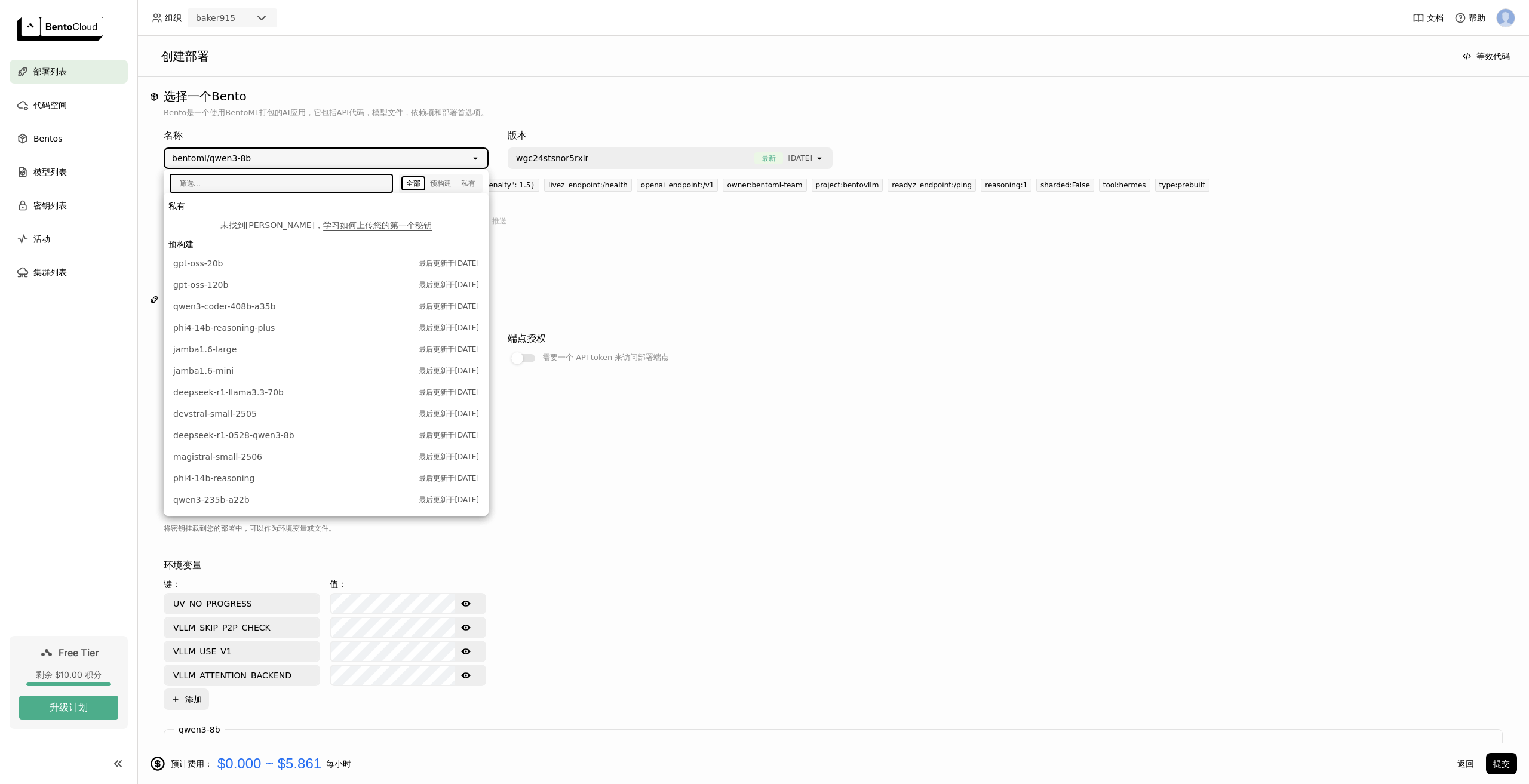
scroll to position [210, 0]
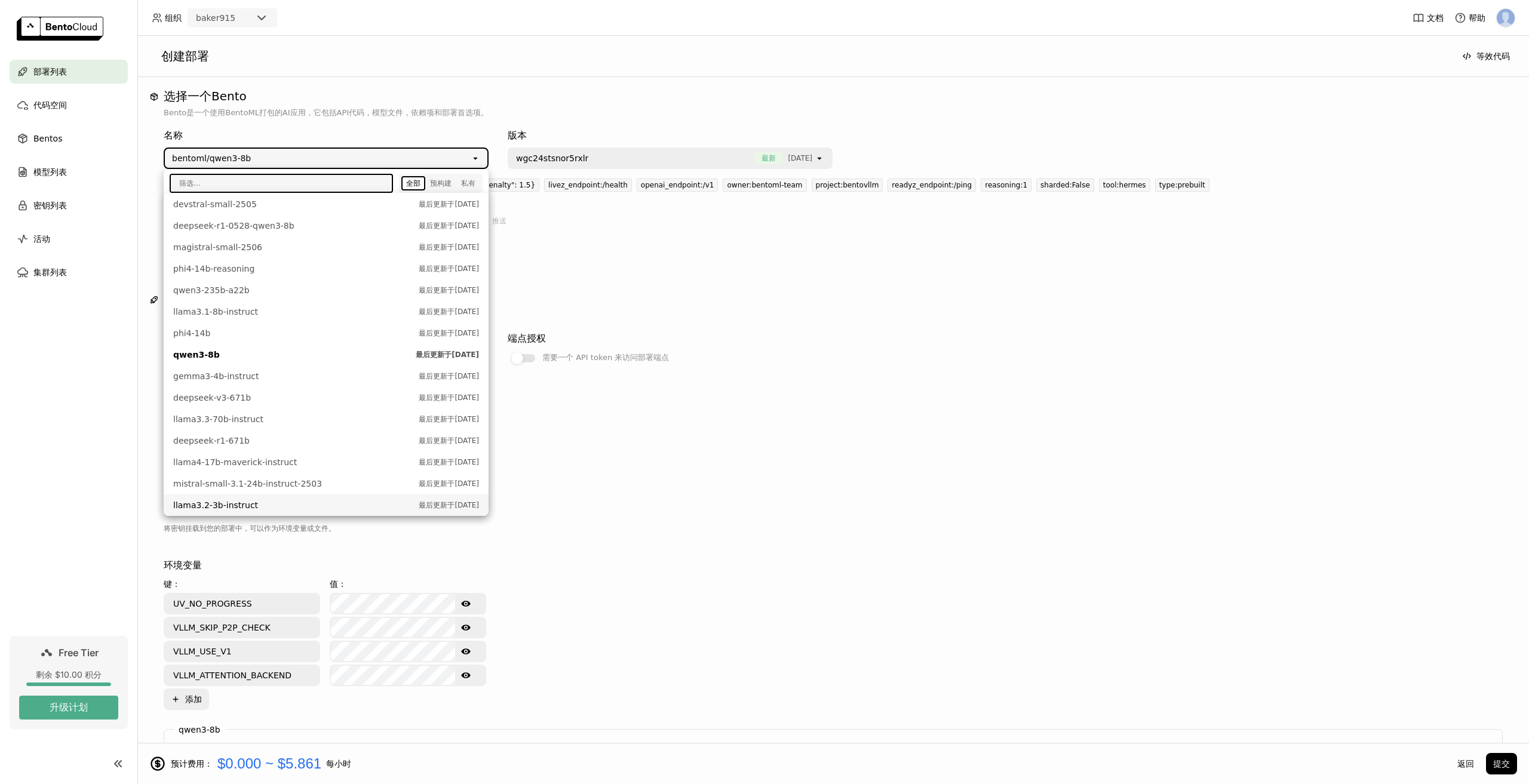
click at [258, 504] on span "llama3.2-3b-instruct" at bounding box center [292, 505] width 240 height 12
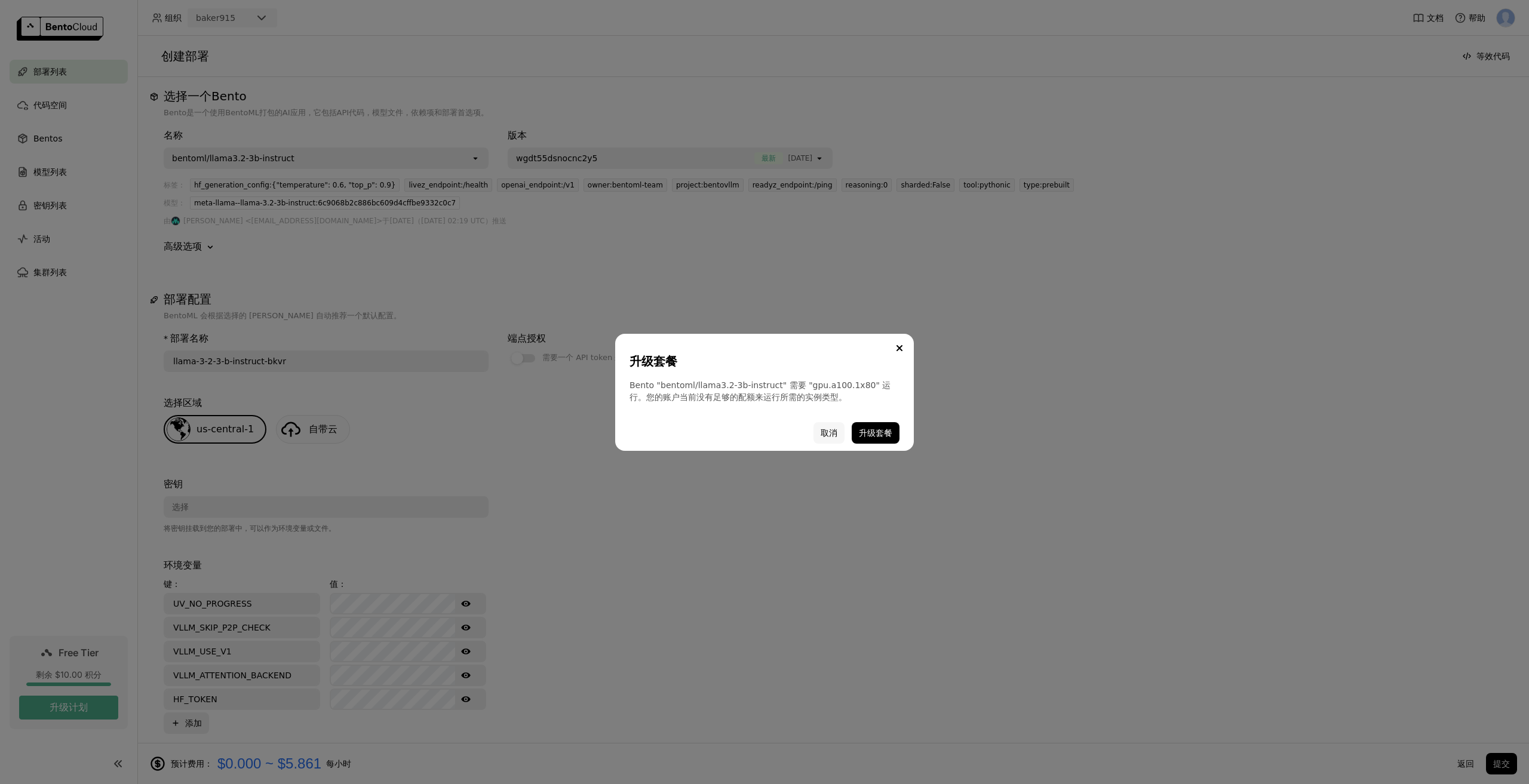
click at [827, 431] on button "取消" at bounding box center [829, 433] width 31 height 22
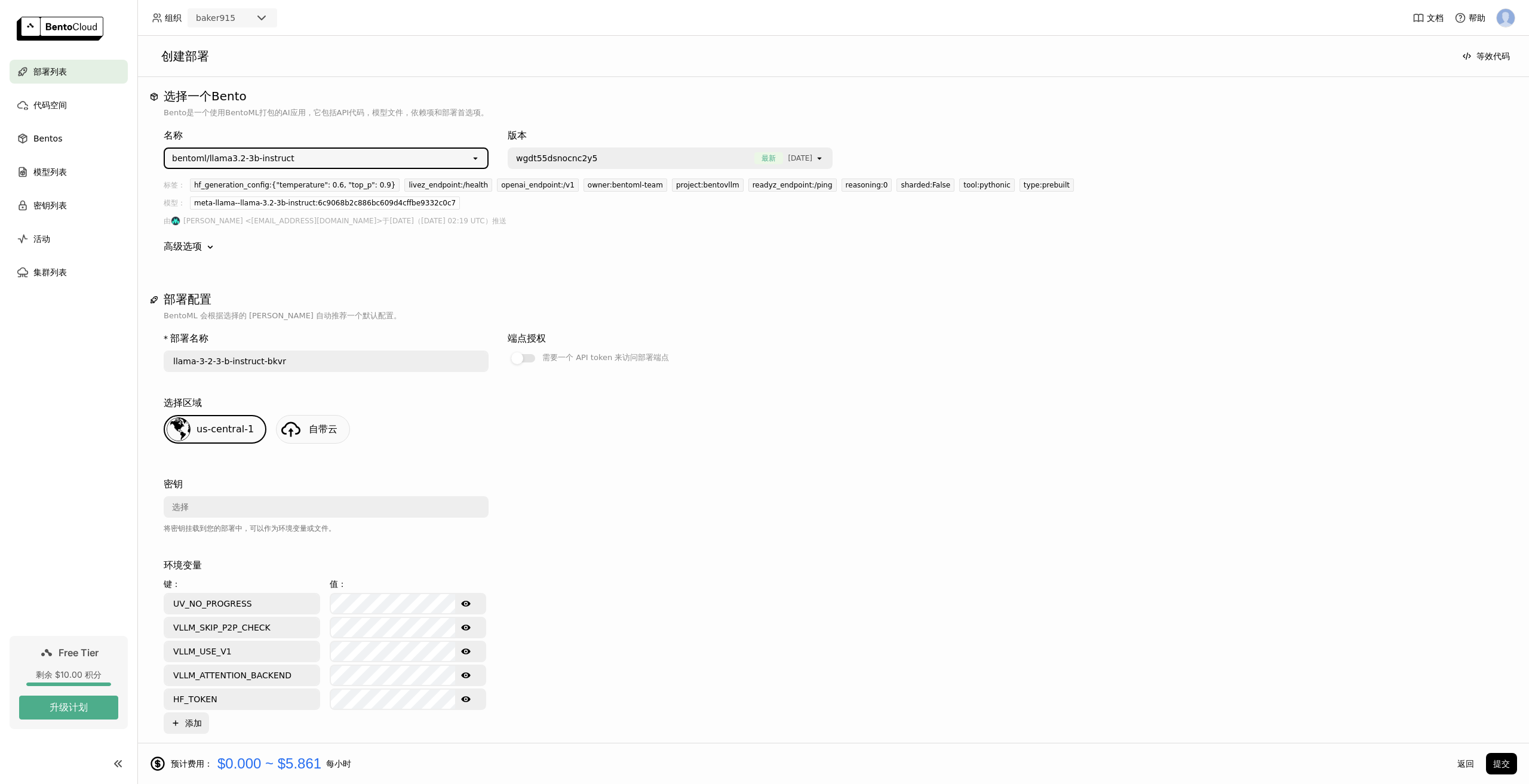
click at [343, 155] on div "bentoml/llama3.2-3b-instruct" at bounding box center [317, 158] width 306 height 19
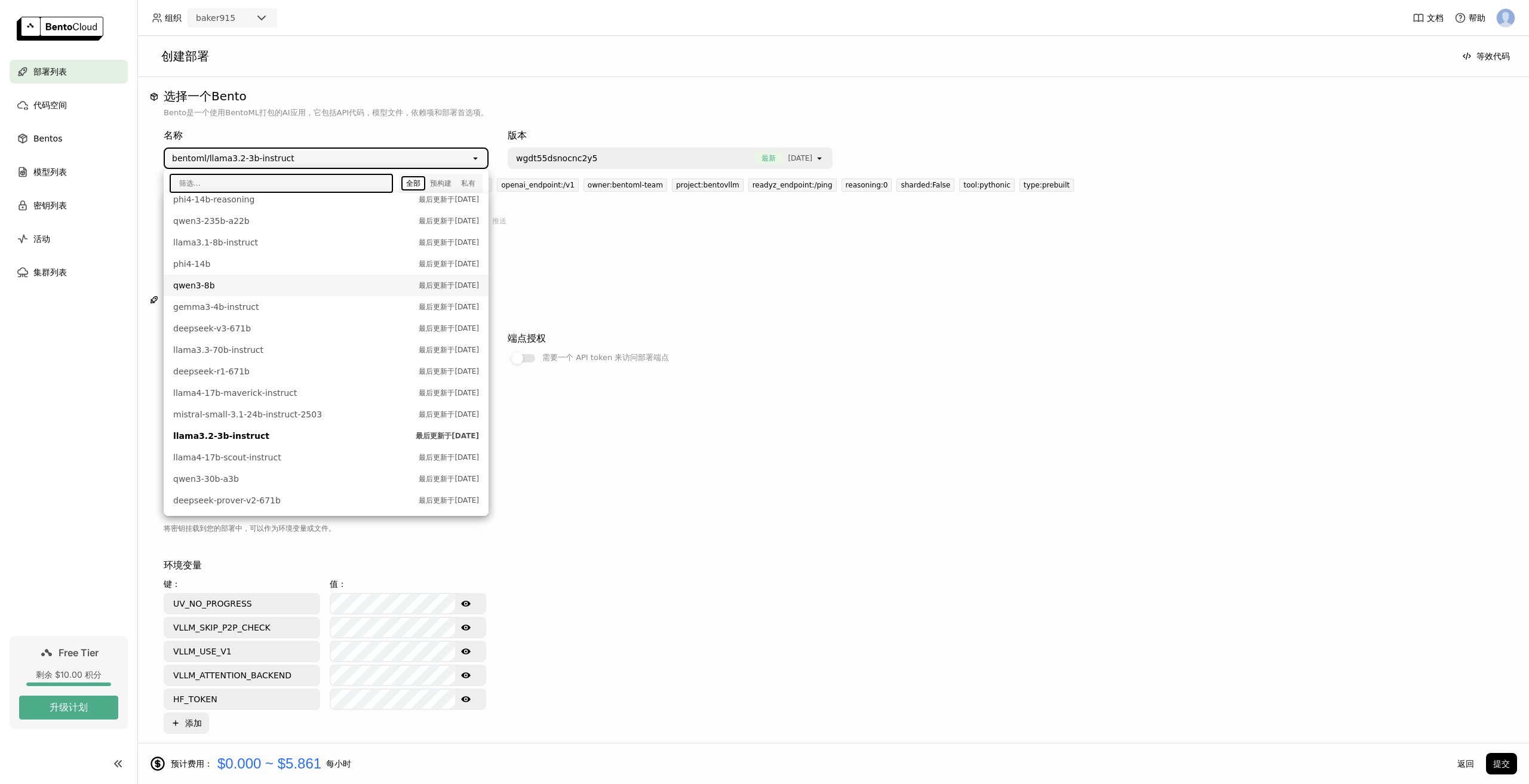
scroll to position [0, 0]
click at [247, 365] on span "jamba1.6-mini" at bounding box center [292, 371] width 240 height 12
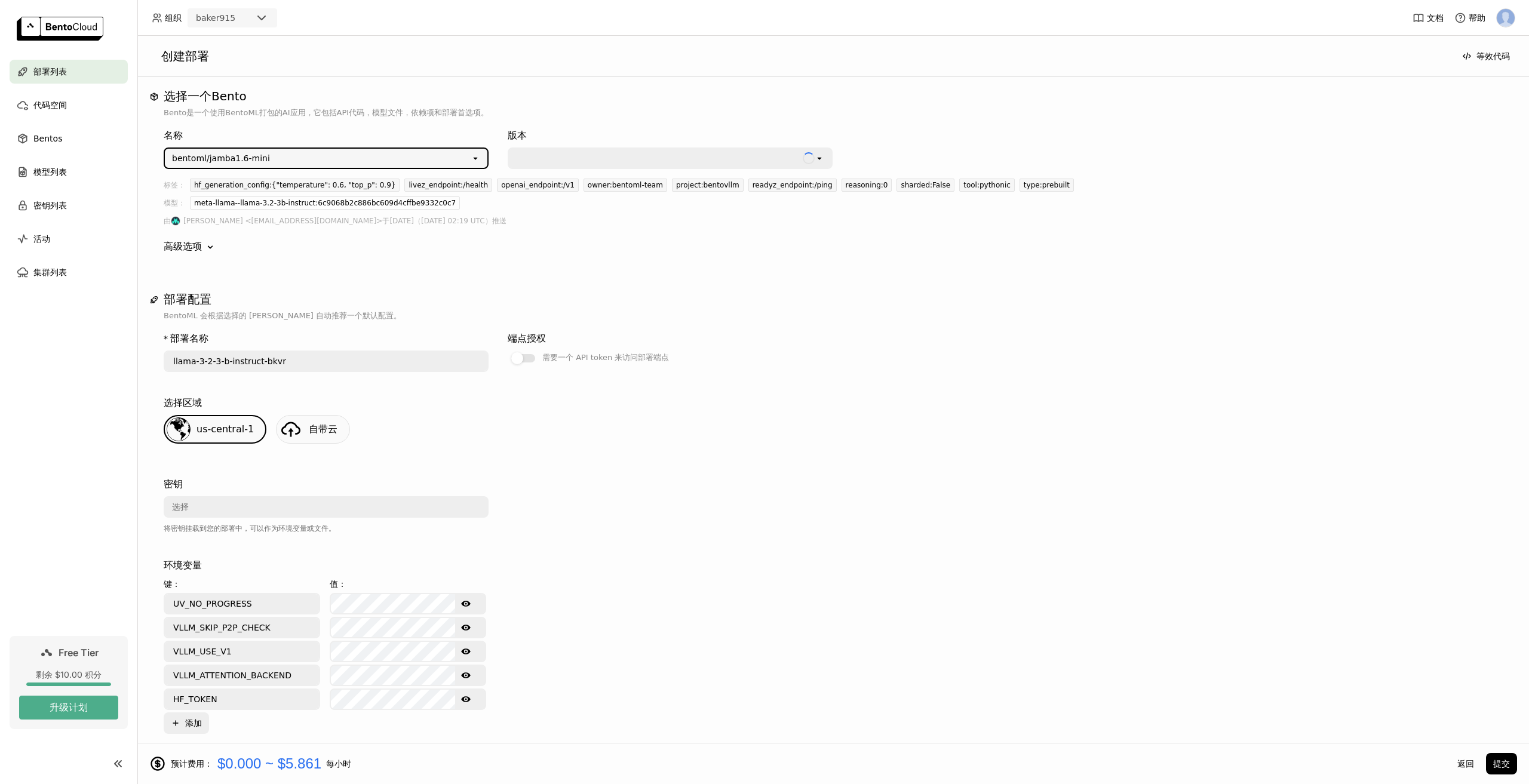
type input "jamba-1-6-mini-nwlr"
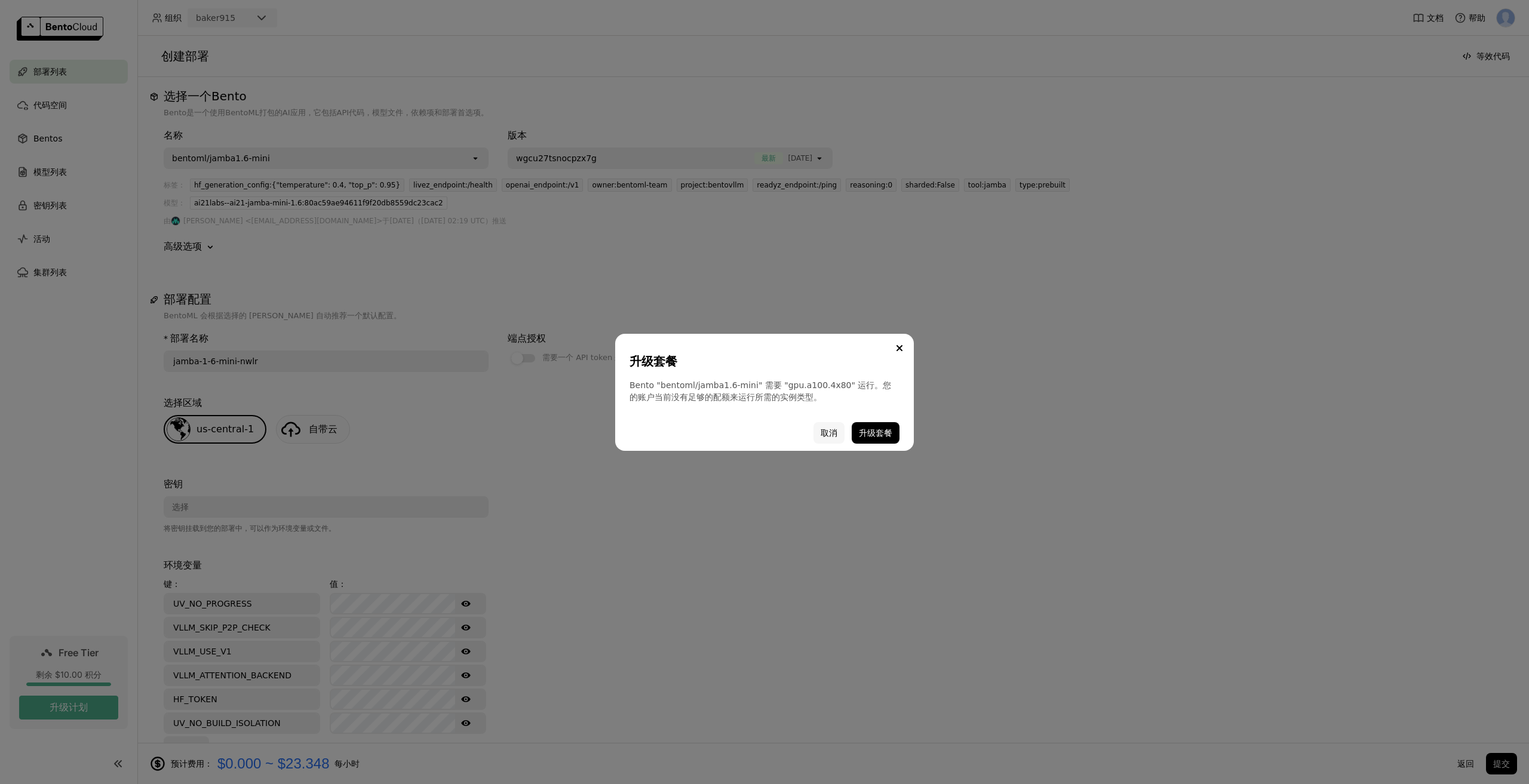
click at [830, 433] on button "取消" at bounding box center [829, 433] width 31 height 22
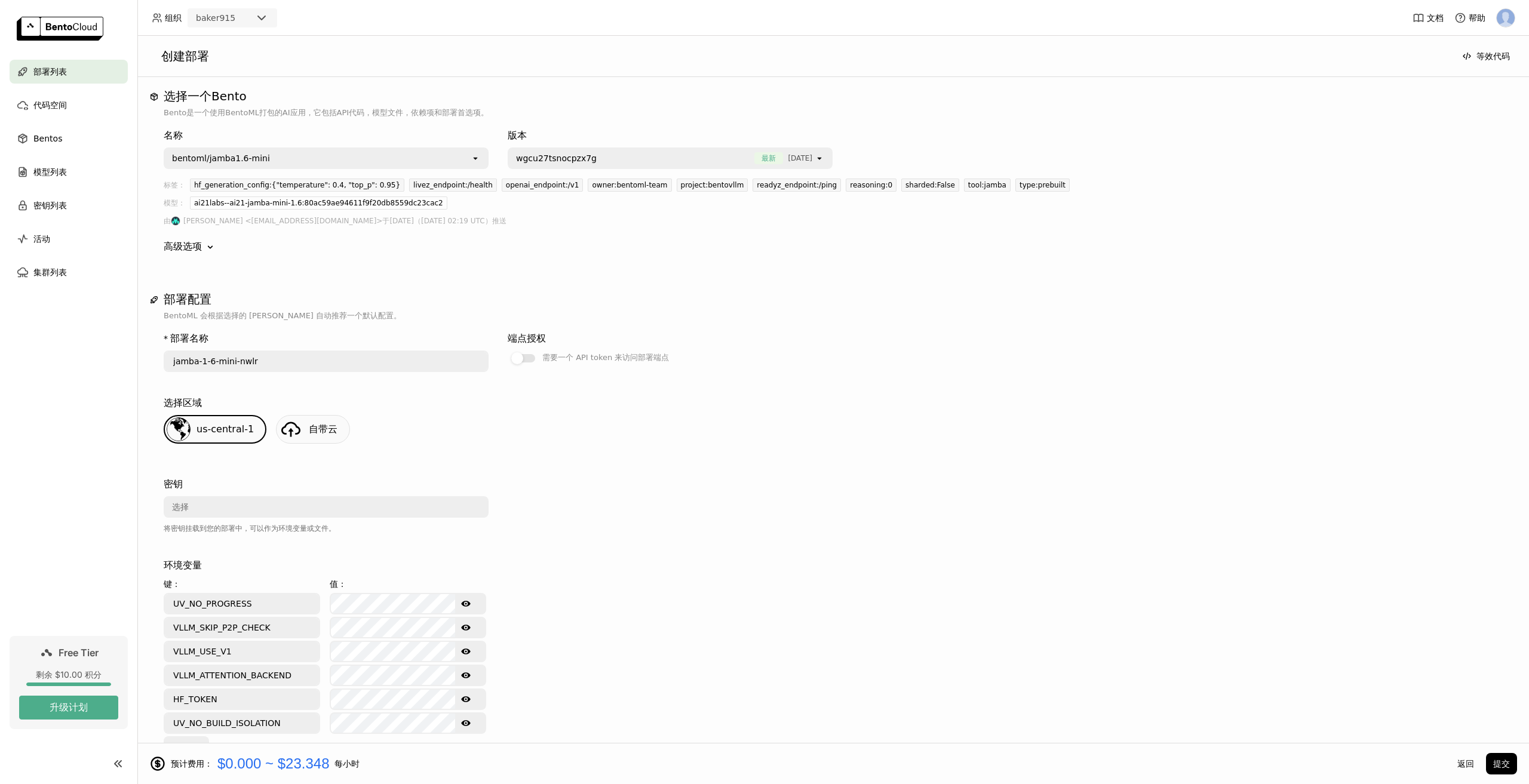
click at [310, 421] on link "自带云" at bounding box center [312, 429] width 74 height 29
